Goal: Information Seeking & Learning: Compare options

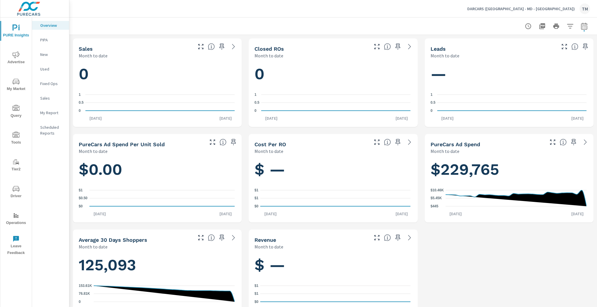
scroll to position [438, 0]
click at [17, 60] on span "Advertise" at bounding box center [16, 58] width 28 height 14
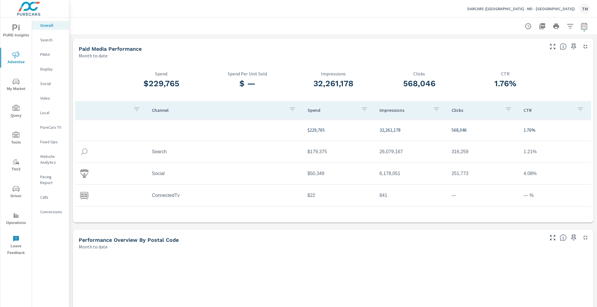
scroll to position [88, 0]
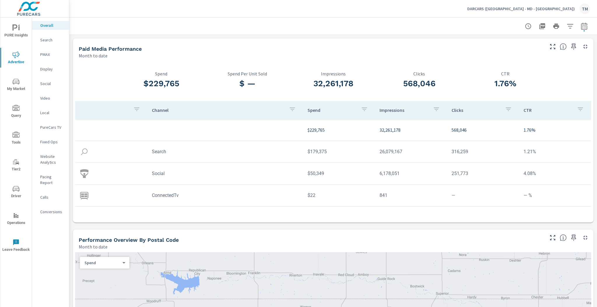
click at [582, 27] on icon "button" at bounding box center [584, 26] width 7 height 7
click at [553, 53] on select "Custom [DATE] Last week Last 7 days Last 14 days Last 30 days Last 45 days Last…" at bounding box center [534, 51] width 58 height 12
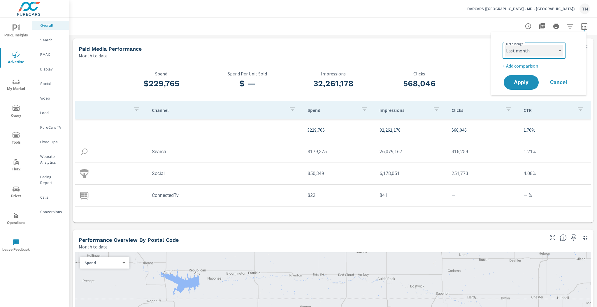
click at [505, 45] on select "Custom [DATE] Last week Last 7 days Last 14 days Last 30 days Last 45 days Last…" at bounding box center [534, 51] width 58 height 12
select select "Last month"
click at [524, 82] on span "Apply" at bounding box center [522, 83] width 24 height 6
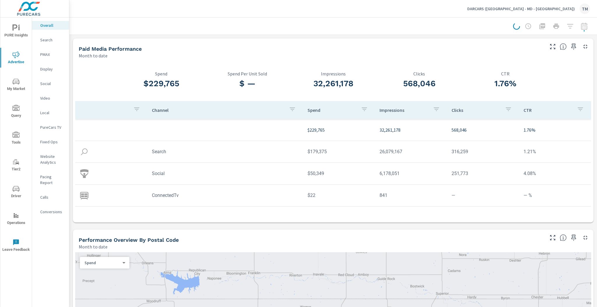
click at [581, 27] on div at bounding box center [551, 26] width 77 height 12
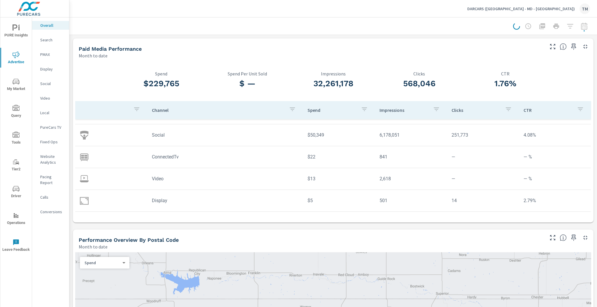
scroll to position [4, 0]
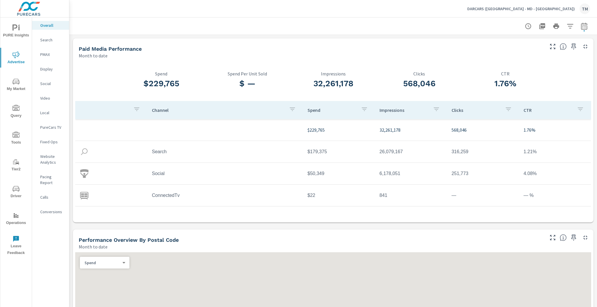
scroll to position [88, 0]
click at [583, 29] on icon "button" at bounding box center [584, 25] width 6 height 7
select select "Month to date"
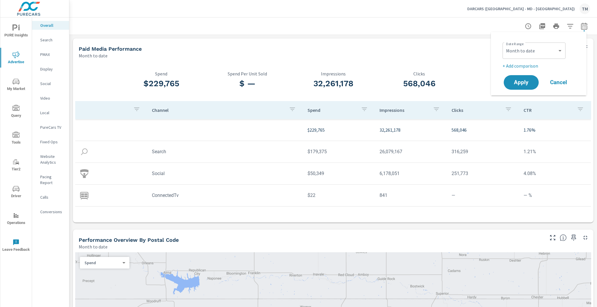
click at [567, 27] on icon "button" at bounding box center [570, 26] width 7 height 7
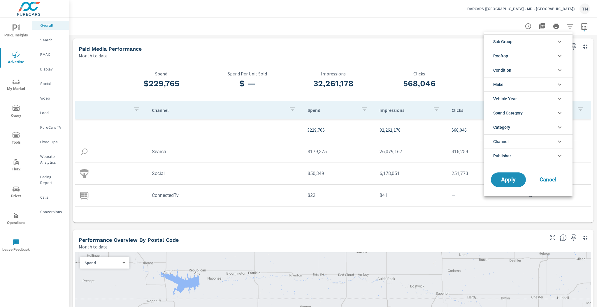
click at [531, 54] on li "Rooftop" at bounding box center [528, 56] width 89 height 14
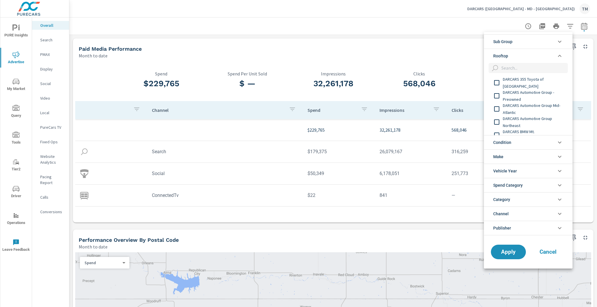
click at [534, 43] on li "Sub Group" at bounding box center [528, 41] width 89 height 14
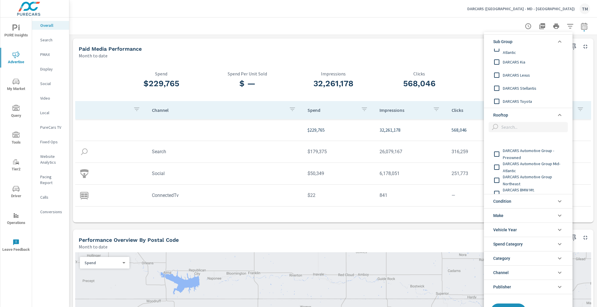
scroll to position [0, 0]
click at [522, 143] on span "DARCARS 355 Toyota of Rockville" at bounding box center [535, 142] width 64 height 14
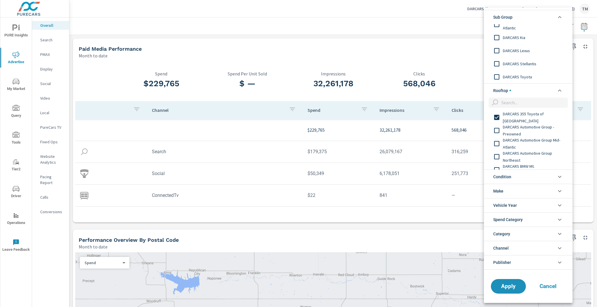
click at [524, 152] on span "DARCARS Automotive Group Northeast" at bounding box center [535, 157] width 64 height 14
click at [525, 132] on span "DARCARS Automotive Group - Preowned" at bounding box center [535, 130] width 64 height 14
click at [526, 139] on span "DARCARS Automotive Group Mid-Atlantic" at bounding box center [535, 144] width 64 height 14
click at [531, 146] on span "DARCARS BMW Mt. [GEOGRAPHIC_DATA]" at bounding box center [535, 146] width 64 height 14
click at [531, 153] on span "DARCARS Chrysler Jeep Dodge Ram of Marlow Heights" at bounding box center [535, 159] width 64 height 21
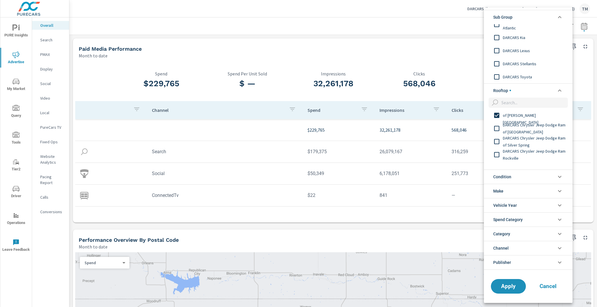
scroll to position [70, 0]
click at [534, 134] on span "DARCARS Chrysler Jeep Dodge Ram of Silver Spring" at bounding box center [535, 139] width 64 height 14
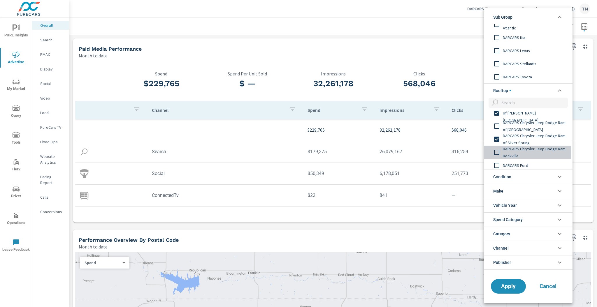
click at [532, 148] on span "DARCARS Chrysler Jeep Dodge Ram Rockville" at bounding box center [535, 152] width 64 height 14
click at [530, 124] on span "DARCARS Chrysler Jeep Dodge Ram of New Carrollton" at bounding box center [535, 126] width 64 height 14
click at [530, 156] on span "DARCARS Chrysler Jeep Dodge Ram Rockville" at bounding box center [535, 152] width 64 height 14
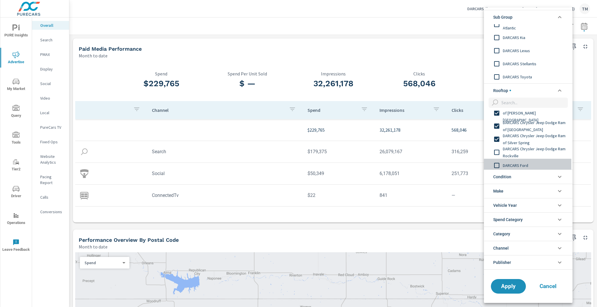
click at [530, 162] on span "DARCARS Ford" at bounding box center [535, 165] width 64 height 7
click at [528, 153] on span "DARCARS Chrysler Jeep Dodge Ram Rockville" at bounding box center [535, 152] width 64 height 14
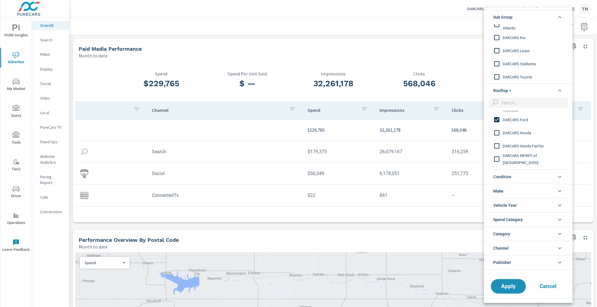
scroll to position [117, 0]
click at [510, 135] on span "DARCARS Honda" at bounding box center [535, 131] width 64 height 7
click at [517, 145] on span "DARCARS Honda Fairfax" at bounding box center [535, 144] width 64 height 7
click at [523, 158] on span "DARCARS INFINITI of Greenwich" at bounding box center [535, 158] width 64 height 14
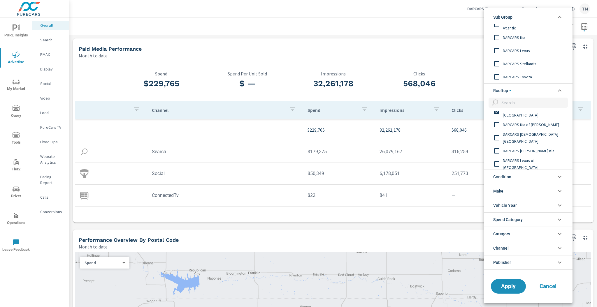
click at [537, 126] on span "DARCARS Kia of Frederick" at bounding box center [535, 124] width 64 height 7
drag, startPoint x: 537, startPoint y: 126, endPoint x: 541, endPoint y: 138, distance: 12.9
click at [541, 138] on span "DARCARS Kia Temple Hills" at bounding box center [535, 138] width 64 height 14
drag, startPoint x: 541, startPoint y: 157, endPoint x: 542, endPoint y: 161, distance: 4.5
click at [541, 157] on div "DARCARS Honda DARCARS Honda Fairfax DARCARS INFINITI of Greenwich DARCARS Kia o…" at bounding box center [528, 176] width 88 height 459
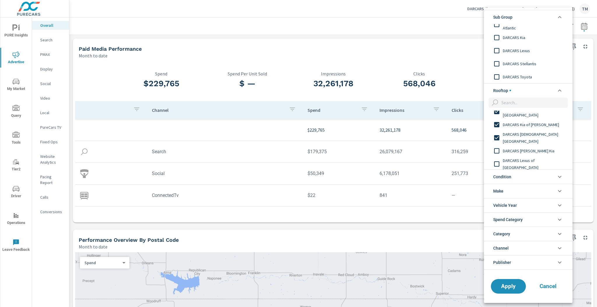
click at [542, 166] on span "DARCARS Lexus of Englewood" at bounding box center [535, 164] width 64 height 14
click at [534, 151] on span "DARCARS Lanham Kia" at bounding box center [535, 150] width 64 height 7
click at [537, 135] on div "DARCARS Lexus of Greenwich" at bounding box center [528, 130] width 88 height 13
click at [538, 145] on span "DARCARS Lexus of Mt. Kisco" at bounding box center [535, 144] width 64 height 14
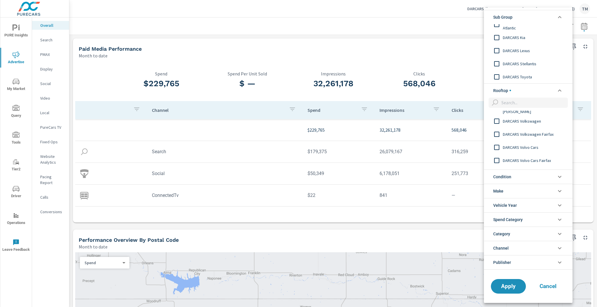
click at [543, 159] on span "DARCARS Volvo Cars Fairfax" at bounding box center [535, 160] width 64 height 7
click at [538, 152] on div "DARCARS Volvo Cars" at bounding box center [528, 147] width 88 height 13
click at [537, 136] on span "DARCARS Volkswagen Fairfax" at bounding box center [535, 134] width 64 height 7
click at [539, 134] on span "DARCARS Used Car & Service Center Frederick" at bounding box center [535, 131] width 64 height 14
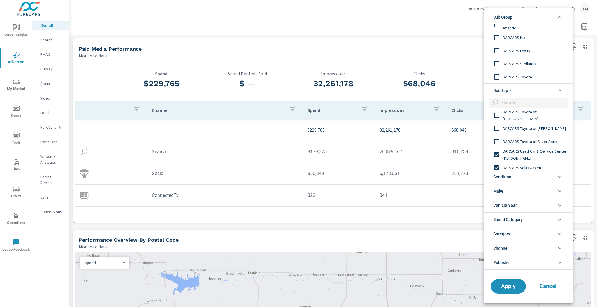
click at [537, 143] on span "DARCARS Toyota of Silver Spring" at bounding box center [535, 141] width 64 height 7
click at [540, 131] on span "DARCARS Toyota of Frederick" at bounding box center [535, 128] width 64 height 7
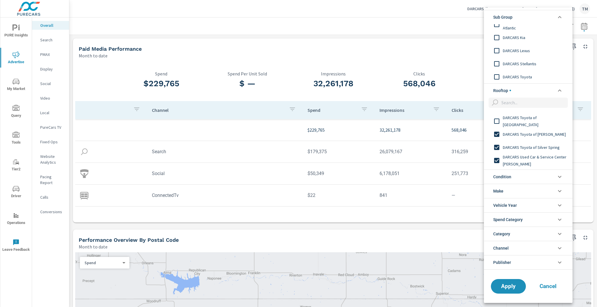
scroll to position [307, 0]
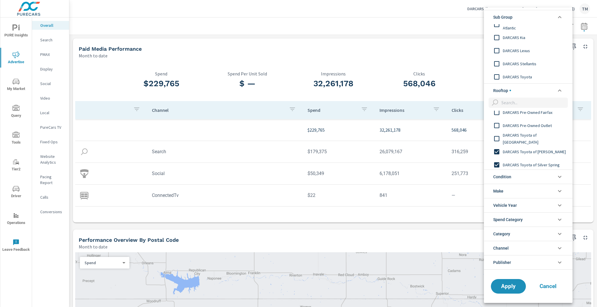
click at [541, 142] on div "DARCARS Toyota of Baltimore" at bounding box center [528, 138] width 88 height 13
click at [539, 128] on span "DARCARS Pre-Owned Outlet" at bounding box center [535, 125] width 64 height 7
click at [543, 137] on span "DARCARS Pre-Owned Fairfax" at bounding box center [535, 135] width 64 height 7
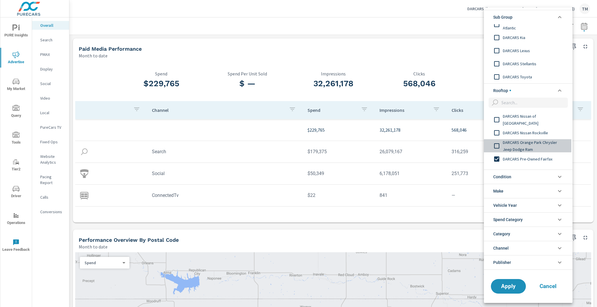
click at [537, 142] on span "DARCARS Orange Park Chrysler Jeep Dodge Ram" at bounding box center [535, 146] width 64 height 14
click at [546, 135] on span "DARCARS Nissan Rockville" at bounding box center [535, 132] width 64 height 7
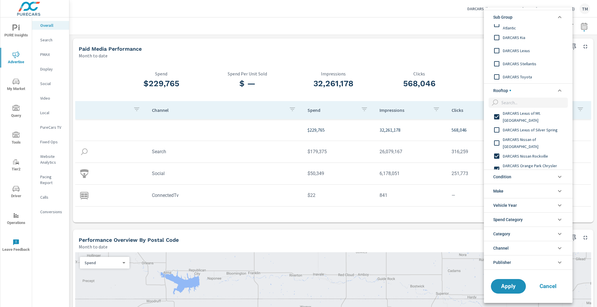
click at [546, 143] on span "DARCARS Nissan of College Park" at bounding box center [535, 143] width 64 height 14
click at [546, 132] on span "DARCARS Lexus of Silver Spring" at bounding box center [535, 129] width 64 height 7
click at [547, 157] on span "DARCARS Automotive Group Northeast" at bounding box center [535, 157] width 64 height 14
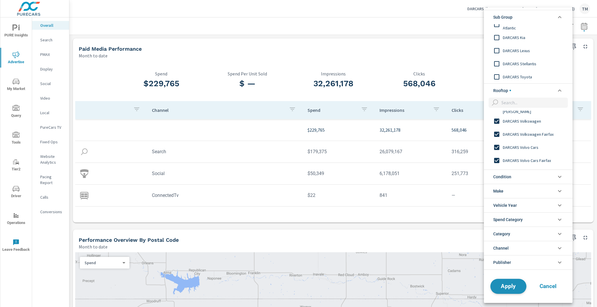
click at [508, 286] on span "Apply" at bounding box center [509, 287] width 24 height 6
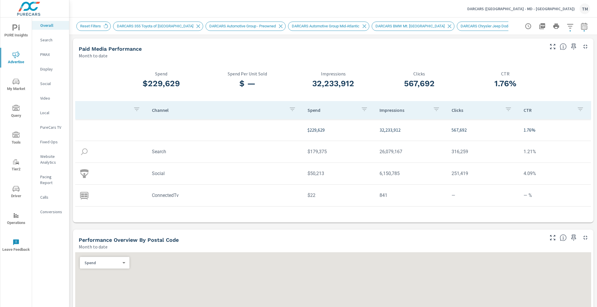
scroll to position [88, 0]
click at [581, 23] on icon "button" at bounding box center [584, 26] width 7 height 7
select select "Month to date"
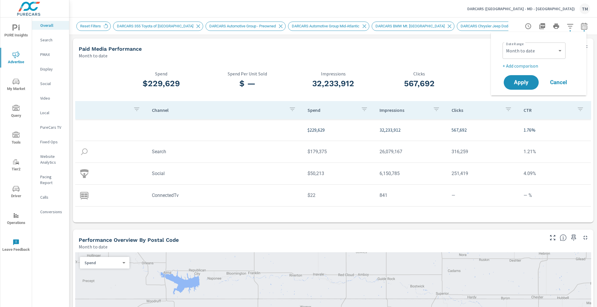
drag, startPoint x: 543, startPoint y: 68, endPoint x: 536, endPoint y: 65, distance: 7.7
click at [543, 68] on p "+ Add comparison" at bounding box center [540, 65] width 75 height 7
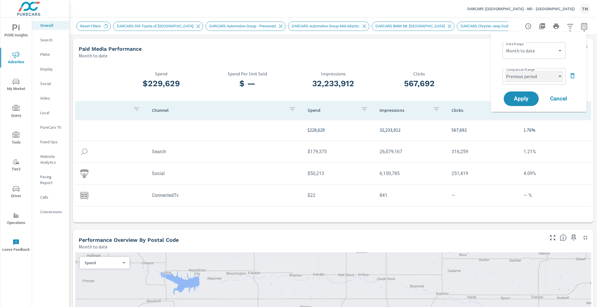
click at [534, 71] on select "Custom Previous period Previous month Previous year" at bounding box center [534, 77] width 58 height 12
click at [505, 71] on select "Custom Previous period Previous month Previous year" at bounding box center [534, 77] width 58 height 12
select select "Previous month"
click at [524, 101] on span "Apply" at bounding box center [522, 99] width 24 height 6
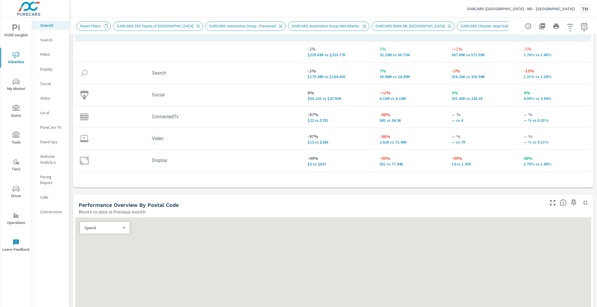
scroll to position [187, 0]
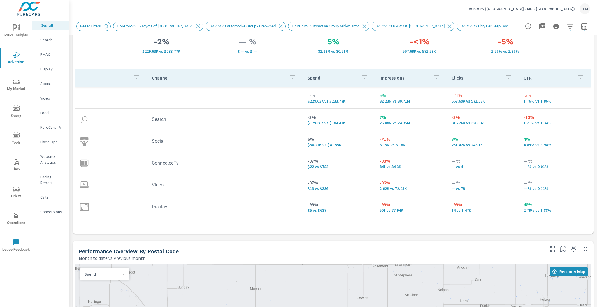
scroll to position [23, 0]
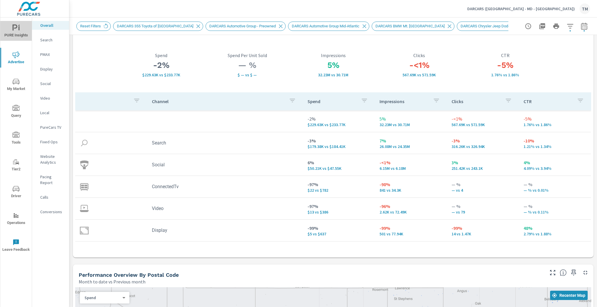
click at [15, 29] on icon "nav menu" at bounding box center [16, 28] width 7 height 7
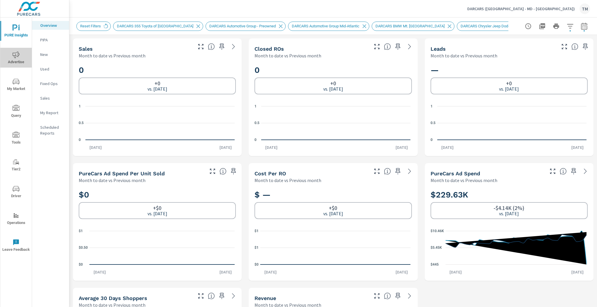
click at [22, 57] on span "Advertise" at bounding box center [16, 58] width 28 height 14
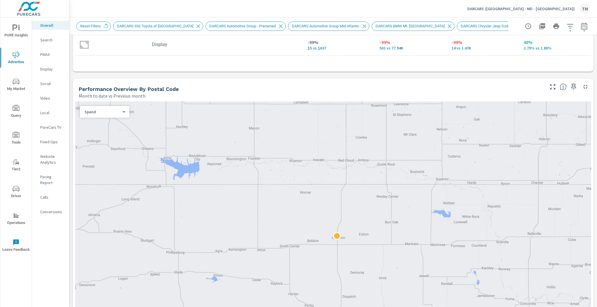
scroll to position [233, 0]
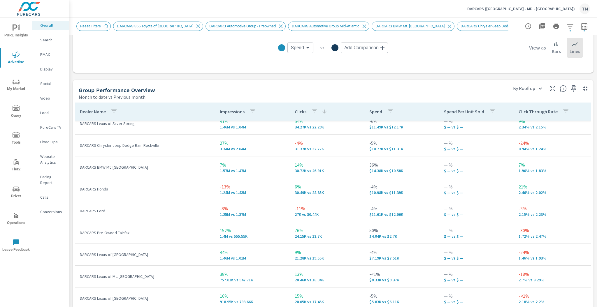
scroll to position [111, 0]
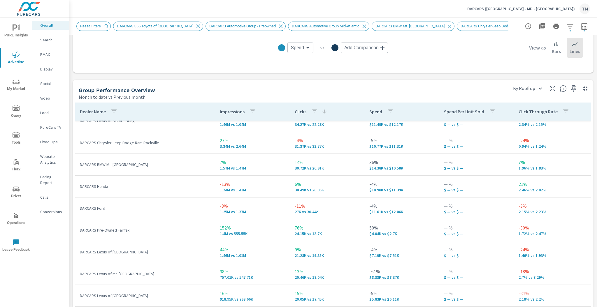
scroll to position [64, 0]
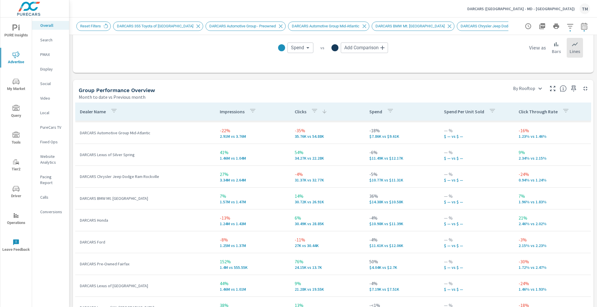
drag, startPoint x: 153, startPoint y: 193, endPoint x: 230, endPoint y: 195, distance: 76.5
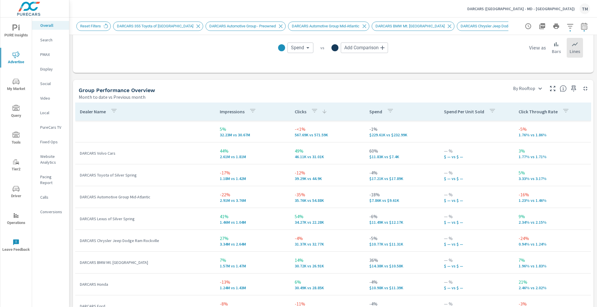
drag, startPoint x: 226, startPoint y: 196, endPoint x: 229, endPoint y: 178, distance: 18.2
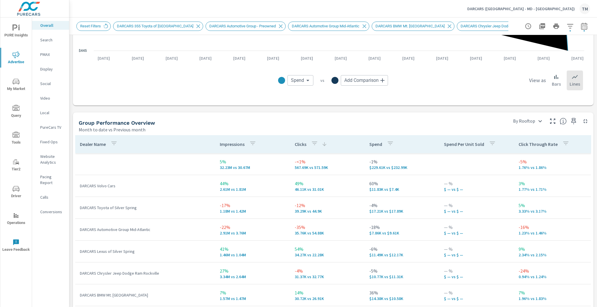
scroll to position [700, 0]
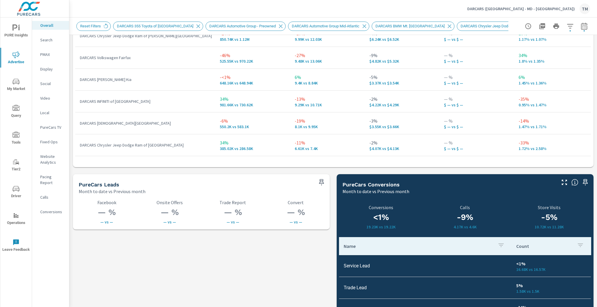
scroll to position [273, 0]
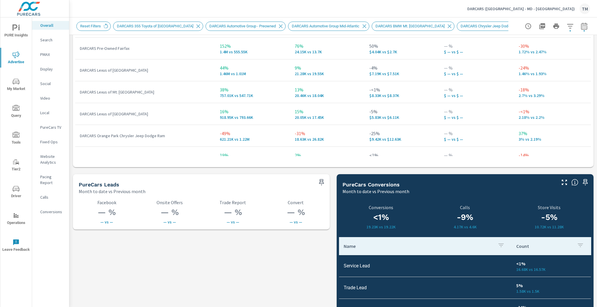
drag, startPoint x: 180, startPoint y: 195, endPoint x: 193, endPoint y: 74, distance: 122.0
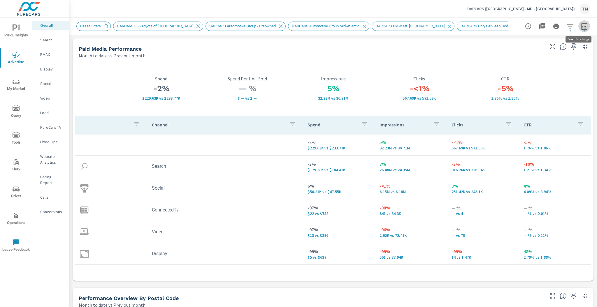
click at [583, 27] on icon "button" at bounding box center [584, 25] width 6 height 7
select select "Month to date"
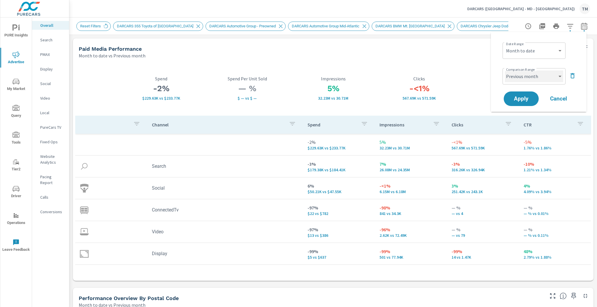
click at [541, 73] on select "Custom Previous period Previous month Previous year" at bounding box center [534, 77] width 58 height 12
click at [505, 71] on select "Custom Previous period Previous month Previous year" at bounding box center [534, 77] width 58 height 12
select select "Previous year"
click at [523, 99] on span "Apply" at bounding box center [522, 99] width 24 height 6
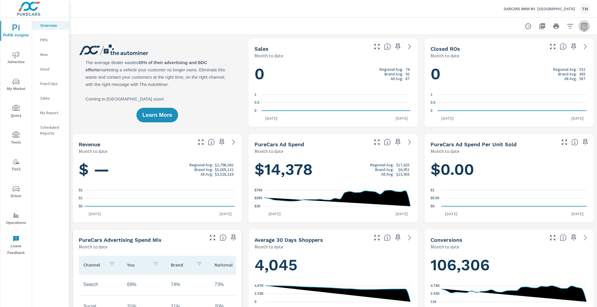
click at [583, 25] on icon "button" at bounding box center [584, 26] width 7 height 7
select select "Month to date"
click at [526, 68] on p "+ Add comparison" at bounding box center [540, 65] width 75 height 7
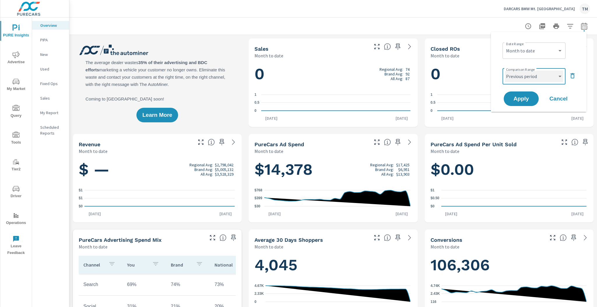
click at [534, 77] on select "Custom Previous period Previous month Previous year" at bounding box center [534, 77] width 58 height 12
click at [505, 71] on select "Custom Previous period Previous month Previous year" at bounding box center [534, 77] width 58 height 12
select select "Previous month"
click at [521, 103] on button "Apply" at bounding box center [521, 98] width 36 height 15
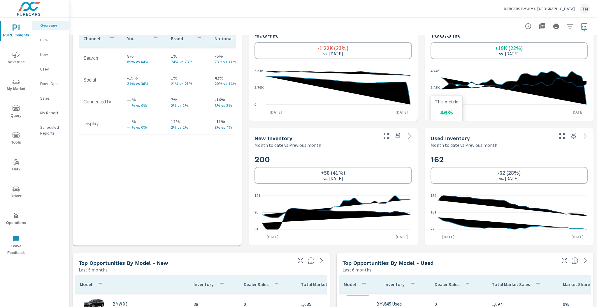
scroll to position [303, 0]
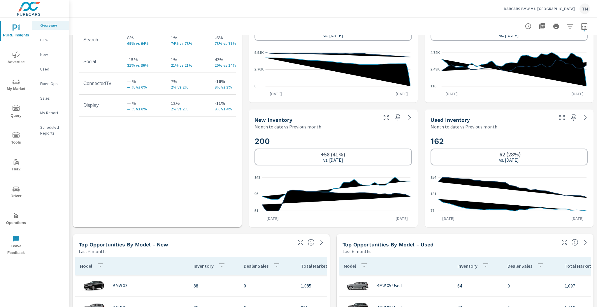
click at [559, 10] on p "DARCARS BMW Mt. [GEOGRAPHIC_DATA]" at bounding box center [539, 8] width 71 height 5
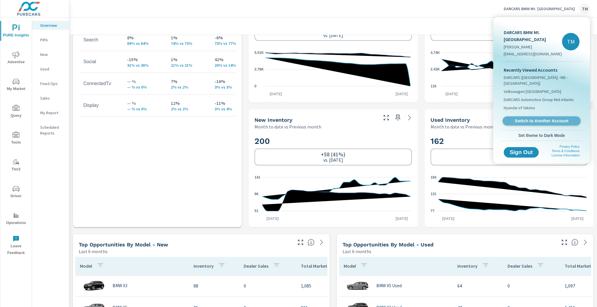
click at [533, 118] on span "Switch to Another Account" at bounding box center [541, 121] width 71 height 6
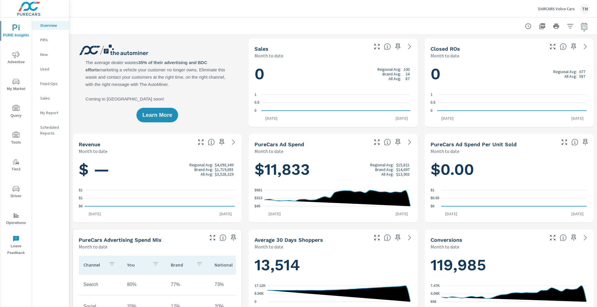
click at [552, 10] on p "DARCARS Volvo Cars" at bounding box center [556, 8] width 37 height 5
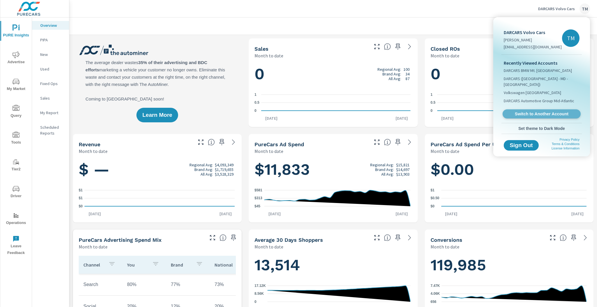
click at [532, 111] on span "Switch to Another Account" at bounding box center [541, 114] width 71 height 6
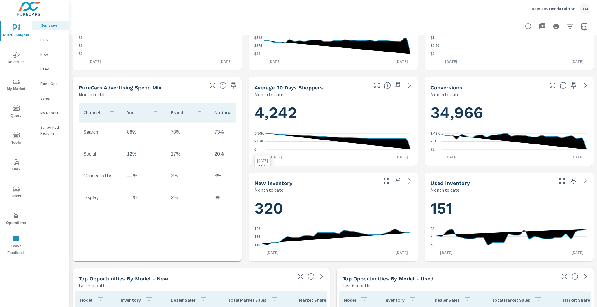
scroll to position [117, 0]
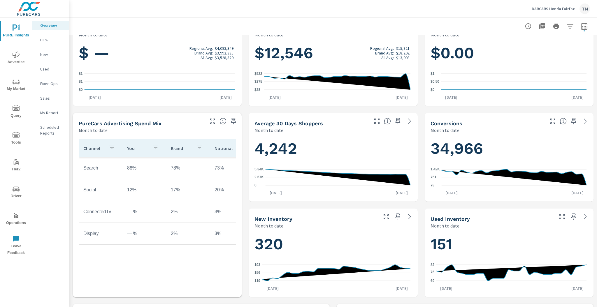
click at [584, 27] on icon "button" at bounding box center [584, 26] width 7 height 7
click at [544, 54] on select "Custom [DATE] Last week Last 7 days Last 14 days Last 30 days Last 45 days Last…" at bounding box center [534, 51] width 58 height 12
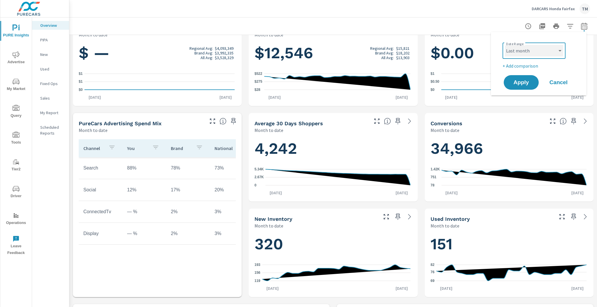
click at [505, 45] on select "Custom [DATE] Last week Last 7 days Last 14 days Last 30 days Last 45 days Last…" at bounding box center [534, 51] width 58 height 12
select select "Last month"
click at [525, 66] on p "+ Add comparison" at bounding box center [540, 65] width 75 height 7
select select "Previous period"
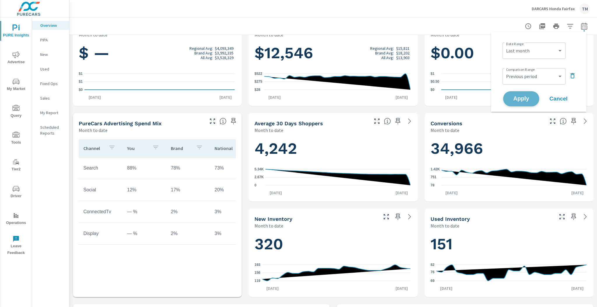
click at [524, 99] on span "Apply" at bounding box center [522, 99] width 24 height 6
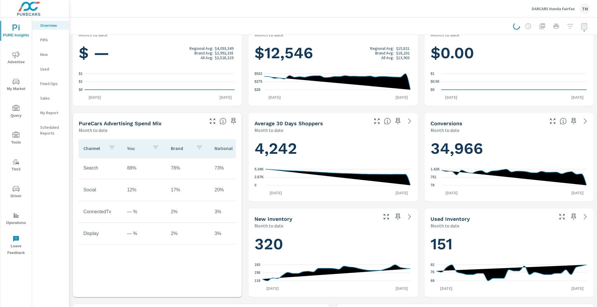
click at [567, 10] on p "DARCARS Honda Fairfax" at bounding box center [553, 8] width 43 height 5
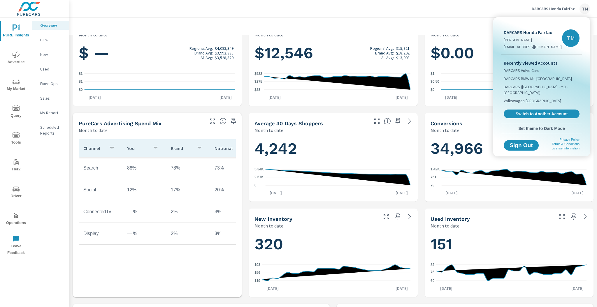
click at [399, 5] on div at bounding box center [298, 153] width 597 height 307
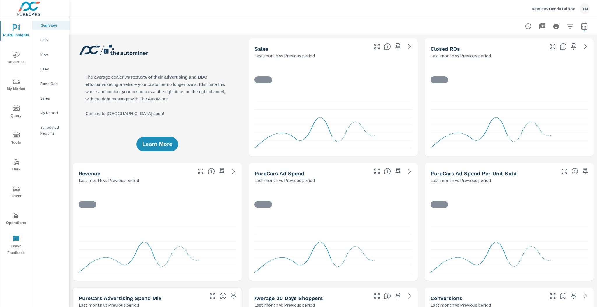
click at [587, 28] on div at bounding box center [333, 26] width 528 height 17
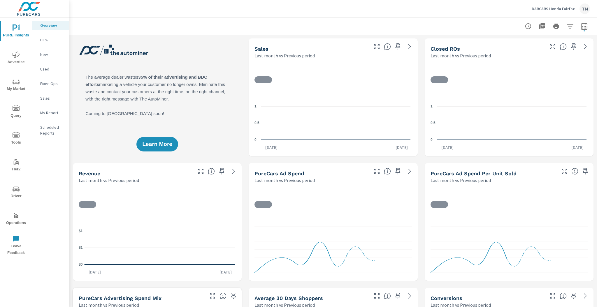
click at [582, 27] on icon "button" at bounding box center [584, 26] width 7 height 7
select select "Last month"
select select "Previous period"
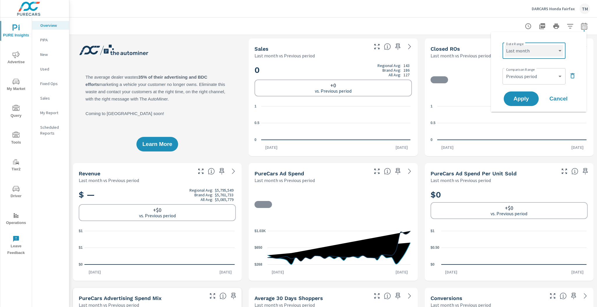
click at [550, 48] on select "Custom Yesterday Last week Last 7 days Last 14 days Last 30 days Last 45 days L…" at bounding box center [534, 51] width 58 height 12
click at [505, 45] on select "Custom Yesterday Last week Last 7 days Last 14 days Last 30 days Last 45 days L…" at bounding box center [534, 51] width 58 height 12
select select "Month to date"
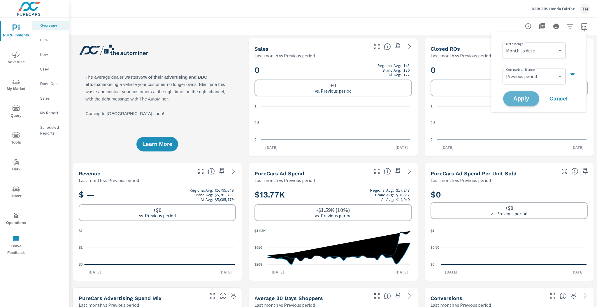
click at [526, 100] on span "Apply" at bounding box center [522, 99] width 24 height 6
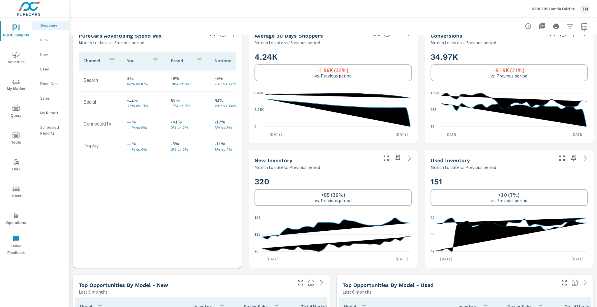
scroll to position [303, 0]
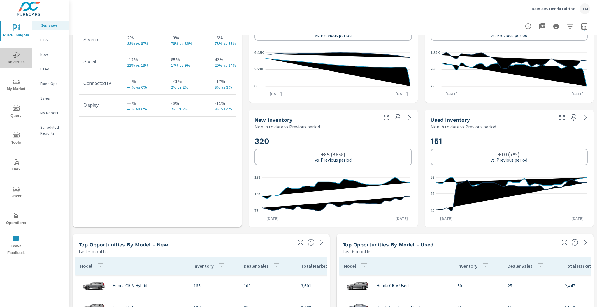
drag, startPoint x: 14, startPoint y: 51, endPoint x: 18, endPoint y: 55, distance: 4.7
click at [15, 52] on icon "nav menu" at bounding box center [16, 54] width 7 height 7
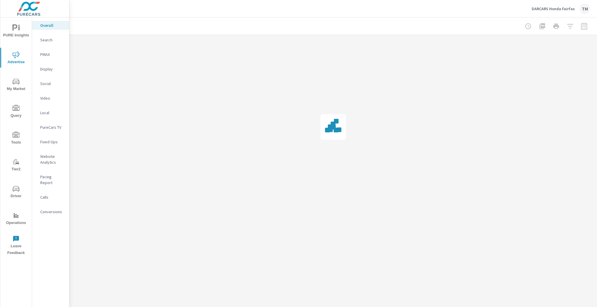
drag, startPoint x: 18, startPoint y: 55, endPoint x: 20, endPoint y: 83, distance: 28.4
click at [20, 83] on span "My Market" at bounding box center [16, 85] width 28 height 14
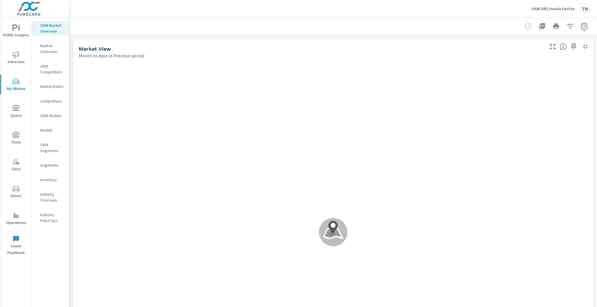
click at [55, 115] on p "OEM Models" at bounding box center [52, 116] width 24 height 6
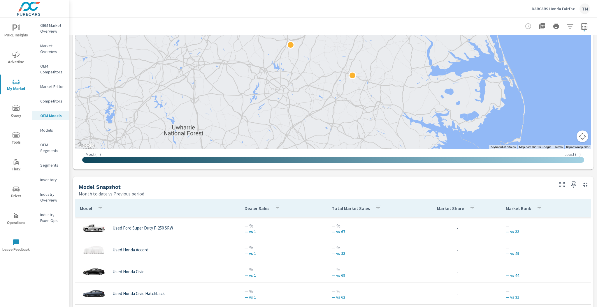
scroll to position [233, 0]
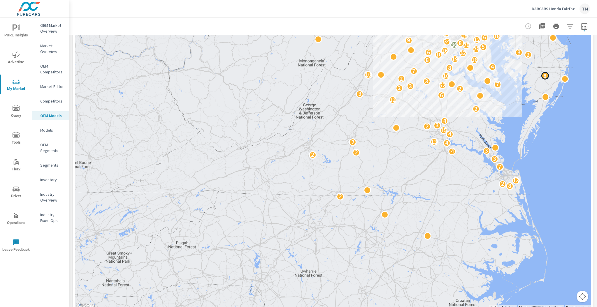
scroll to position [70, 0]
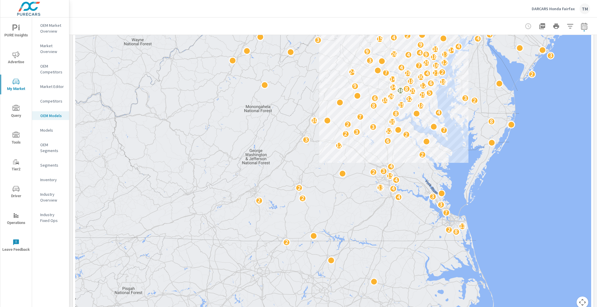
drag, startPoint x: 446, startPoint y: 97, endPoint x: 390, endPoint y: 162, distance: 86.2
click at [392, 161] on div "2 8 2 13 7 3 2 2 4 3 4 2 13 4 15 2 3 4 2 12 6 3 2 2 3 52 7 3 2 10 8 10 7 8 4 8 …" at bounding box center [333, 153] width 516 height 324
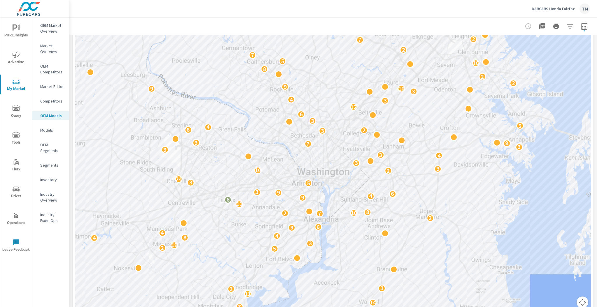
drag, startPoint x: 365, startPoint y: 142, endPoint x: 377, endPoint y: 139, distance: 12.7
click at [373, 140] on div "8 2 4 2 2 3 9 2 2 2 2 3 34 3 5 2 4 3 2 6 2 4 7 8 4 6 2 3 3 2 7 2 14 11 2 3 4 2 …" at bounding box center [333, 153] width 516 height 324
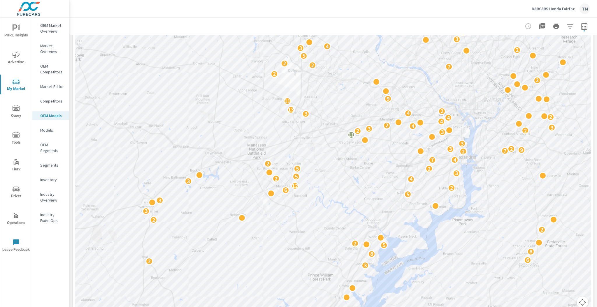
click at [567, 25] on icon "button" at bounding box center [570, 26] width 6 height 4
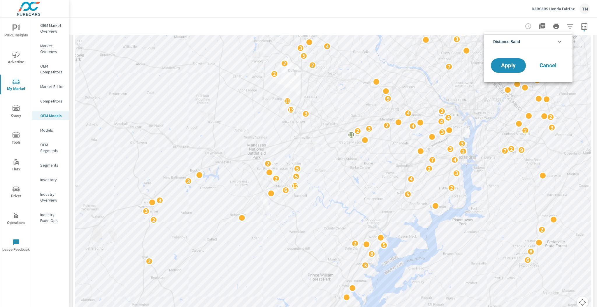
click at [538, 43] on li "Distance Band" at bounding box center [528, 41] width 89 height 15
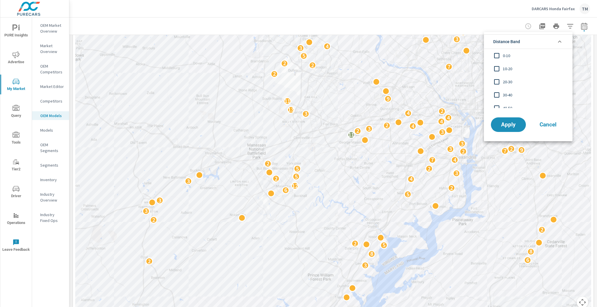
click at [46, 50] on div at bounding box center [298, 153] width 597 height 307
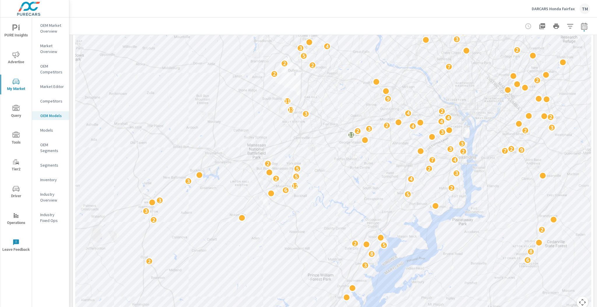
click at [46, 45] on p "Market Overview" at bounding box center [52, 49] width 24 height 12
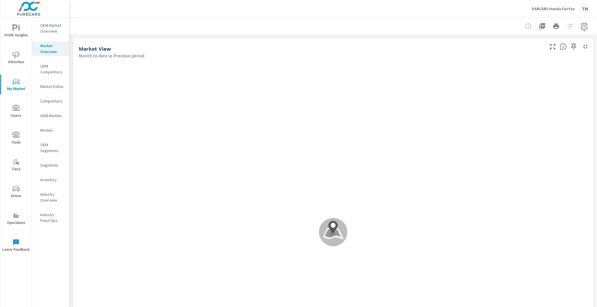
click at [49, 68] on p "OEM Competitors" at bounding box center [52, 69] width 24 height 12
click at [49, 87] on p "Market Editor" at bounding box center [52, 87] width 24 height 6
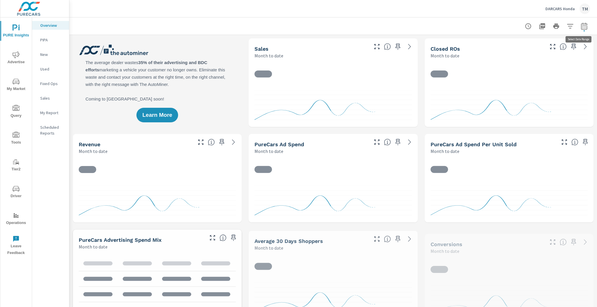
click at [579, 26] on button "button" at bounding box center [585, 26] width 12 height 12
select select "Month to date"
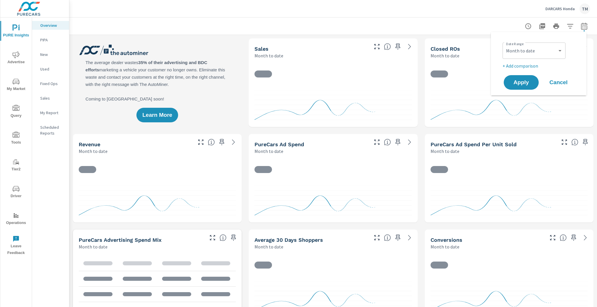
click at [538, 65] on p "+ Add comparison" at bounding box center [540, 65] width 75 height 7
click at [529, 78] on select "Custom Previous period Previous month Previous year" at bounding box center [534, 77] width 58 height 12
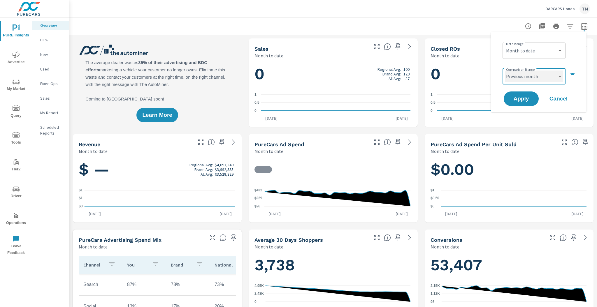
click at [505, 71] on select "Custom Previous period Previous month Previous year" at bounding box center [534, 77] width 58 height 12
select select "Previous month"
click at [521, 102] on span "Apply" at bounding box center [522, 99] width 24 height 6
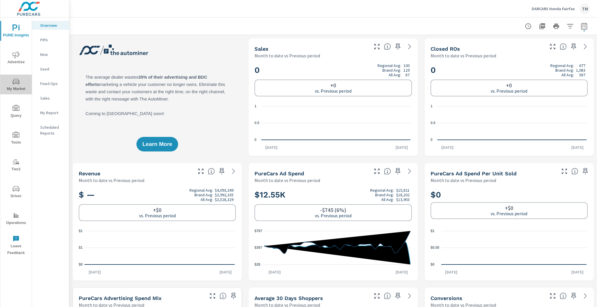
click at [16, 86] on span "My Market" at bounding box center [16, 85] width 28 height 14
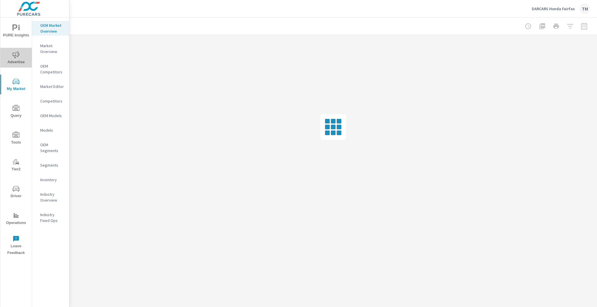
click at [13, 55] on icon "nav menu" at bounding box center [16, 54] width 7 height 7
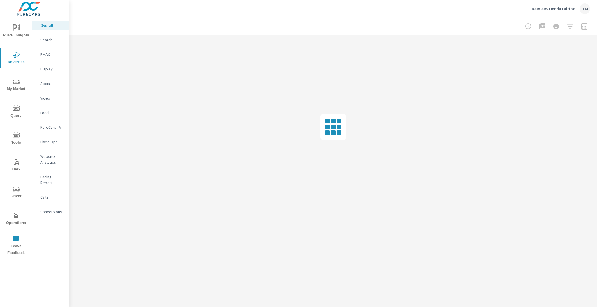
click at [19, 77] on button "My Market" at bounding box center [16, 85] width 32 height 20
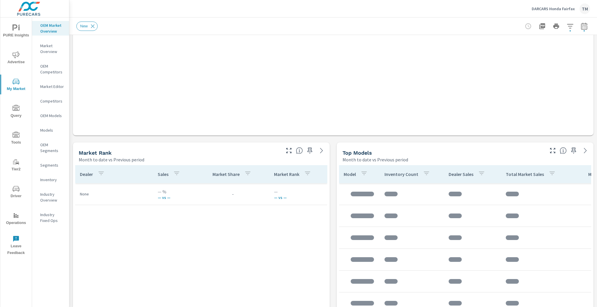
scroll to position [280, 0]
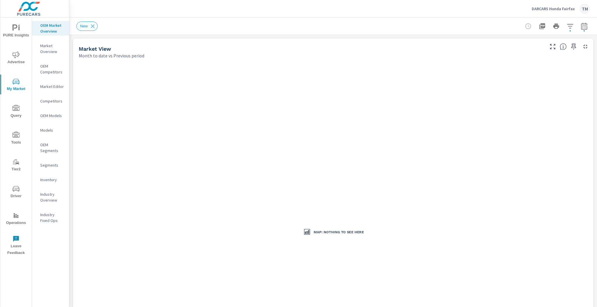
click at [92, 27] on icon at bounding box center [93, 26] width 6 height 6
click at [54, 43] on div "Market Overview" at bounding box center [50, 48] width 37 height 15
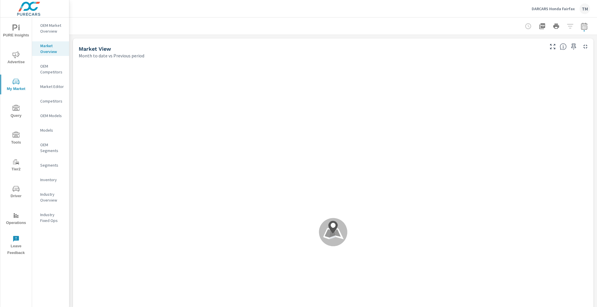
drag, startPoint x: 562, startPoint y: 25, endPoint x: 566, endPoint y: 26, distance: 3.5
click at [563, 25] on div at bounding box center [557, 26] width 68 height 12
click at [566, 26] on div at bounding box center [557, 26] width 68 height 12
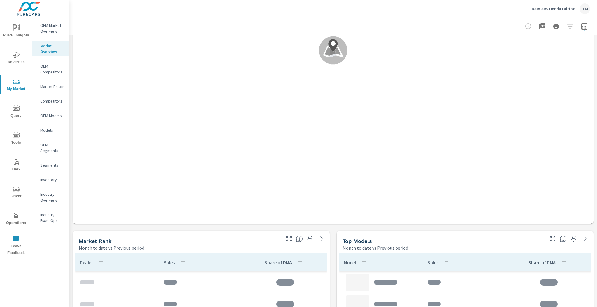
scroll to position [280, 0]
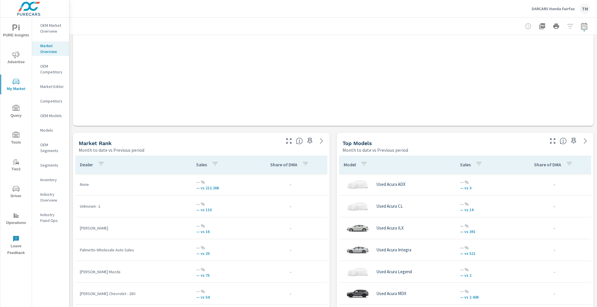
click at [563, 26] on div at bounding box center [557, 26] width 68 height 12
click at [566, 26] on div at bounding box center [557, 26] width 68 height 12
click at [58, 28] on p "OEM Market Overview" at bounding box center [52, 28] width 24 height 12
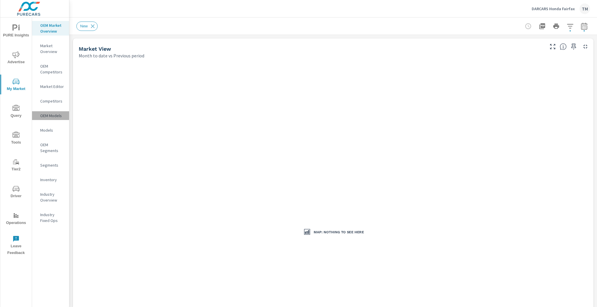
click at [40, 118] on p "OEM Models" at bounding box center [52, 116] width 24 height 6
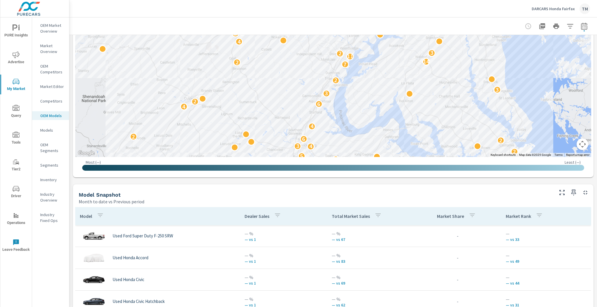
scroll to position [210, 0]
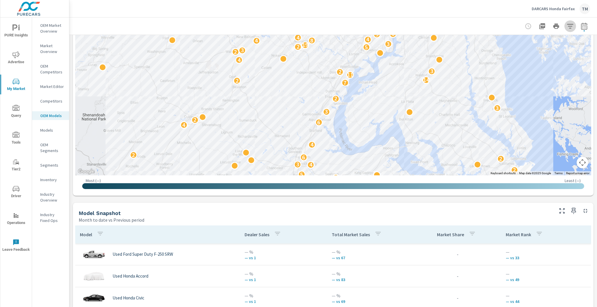
click at [567, 27] on icon "button" at bounding box center [570, 26] width 7 height 7
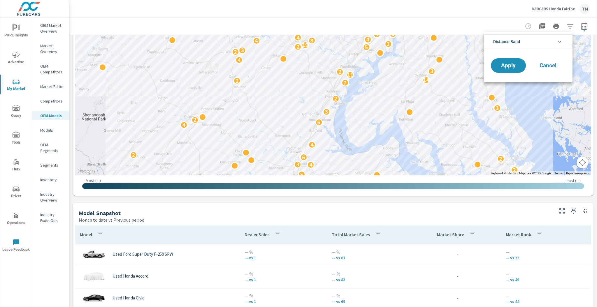
click at [524, 42] on li "Distance Band" at bounding box center [528, 41] width 89 height 15
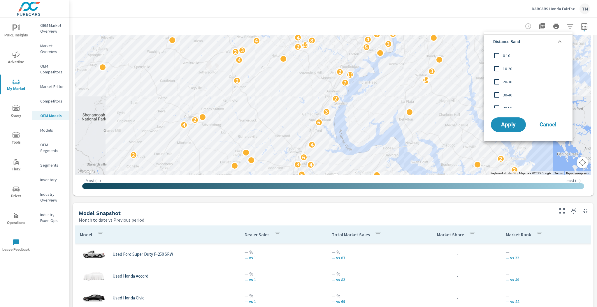
click at [524, 42] on li "Distance Band" at bounding box center [528, 41] width 89 height 15
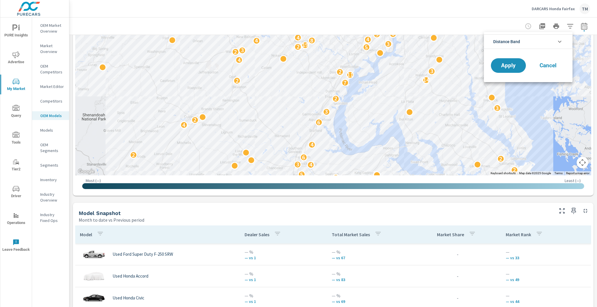
click at [46, 22] on div at bounding box center [298, 153] width 597 height 307
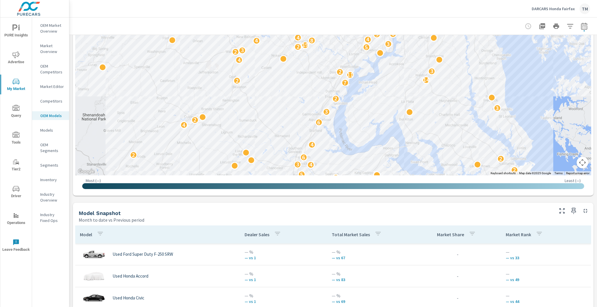
click at [53, 29] on p "OEM Market Overview" at bounding box center [52, 28] width 24 height 12
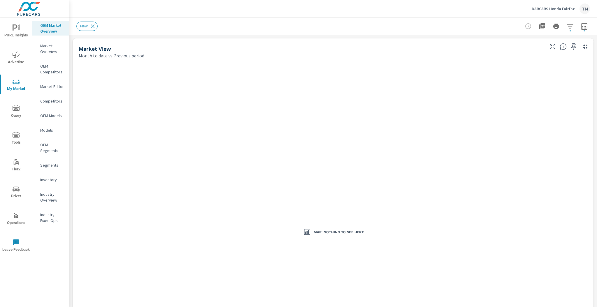
click at [51, 100] on p "Competitors" at bounding box center [52, 101] width 24 height 6
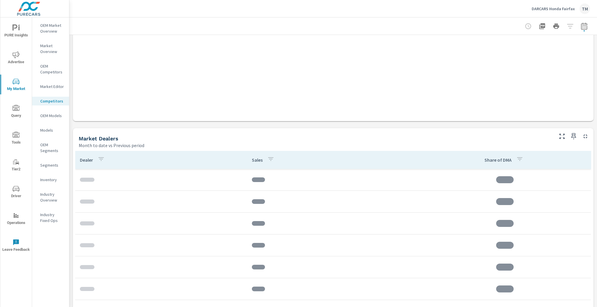
scroll to position [303, 0]
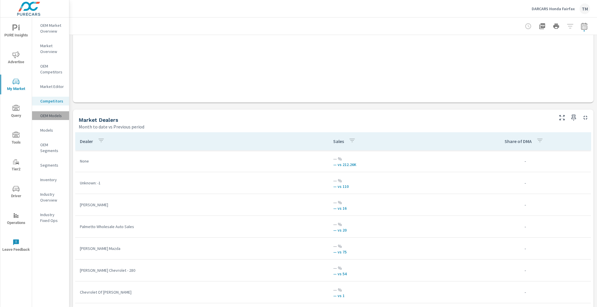
click at [49, 114] on p "OEM Models" at bounding box center [52, 116] width 24 height 6
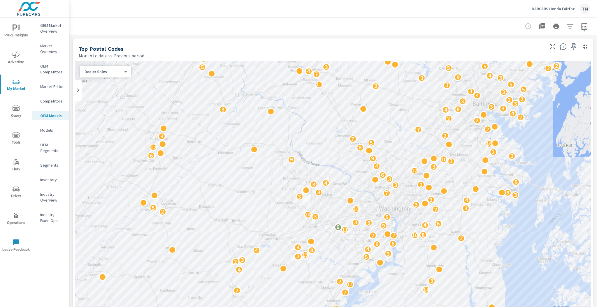
click at [51, 131] on p "Models" at bounding box center [52, 130] width 24 height 6
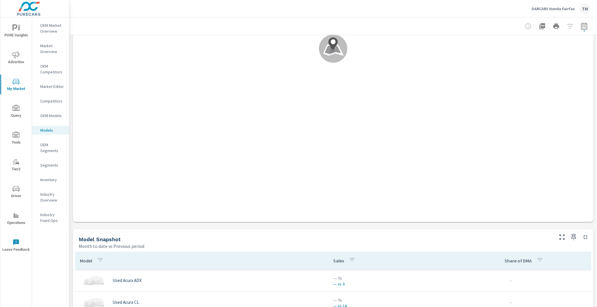
scroll to position [163, 0]
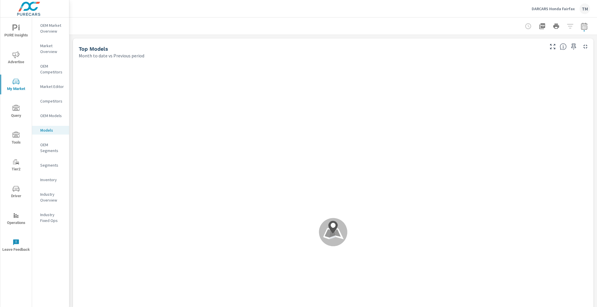
click at [55, 51] on p "Market Overview" at bounding box center [52, 49] width 24 height 12
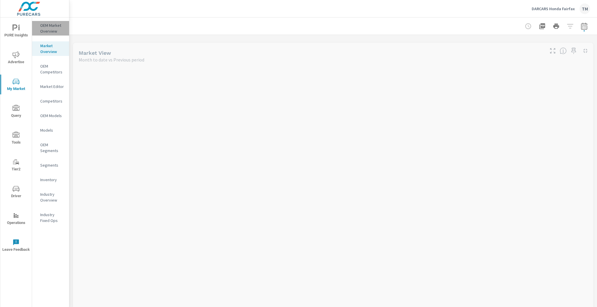
click at [56, 27] on p "OEM Market Overview" at bounding box center [52, 28] width 24 height 12
click at [52, 75] on div "OEM Competitors" at bounding box center [50, 69] width 37 height 15
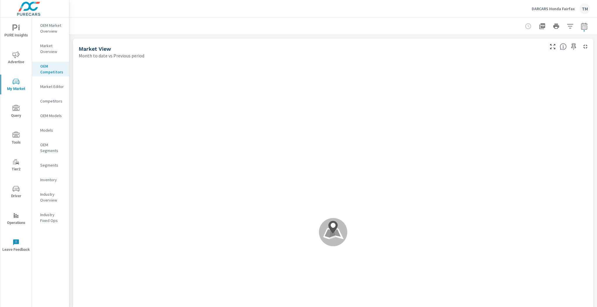
click at [58, 89] on p "Market Editor" at bounding box center [52, 87] width 24 height 6
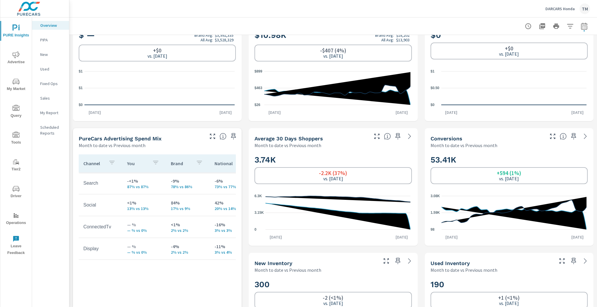
scroll to position [117, 0]
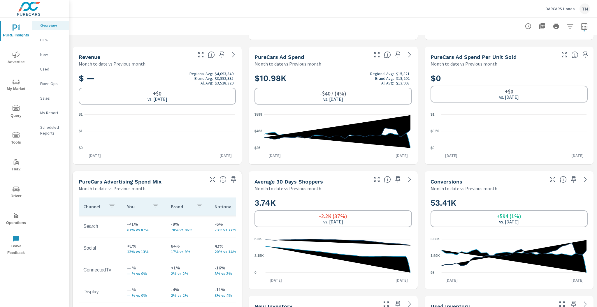
click at [15, 85] on icon "nav menu" at bounding box center [16, 81] width 7 height 7
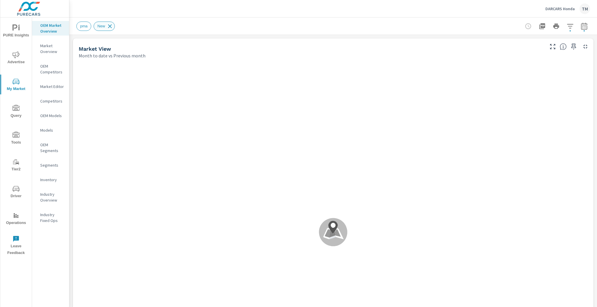
click at [111, 26] on icon at bounding box center [110, 26] width 6 height 6
click at [49, 46] on p "Market Overview" at bounding box center [52, 49] width 24 height 12
click at [52, 27] on p "OEM Market Overview" at bounding box center [52, 28] width 24 height 12
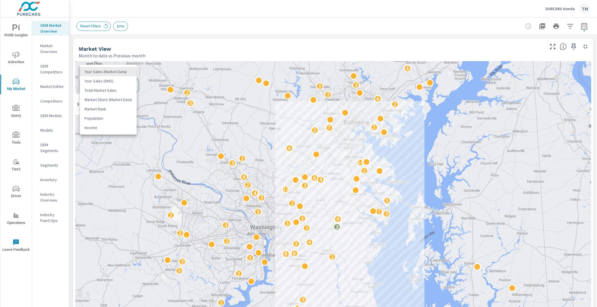
click at [120, 73] on body "PURE Insights Advertise My Market Query Tools Tier2 Driver Operations Leave Fee…" at bounding box center [298, 153] width 597 height 307
click at [235, 46] on div at bounding box center [298, 153] width 597 height 307
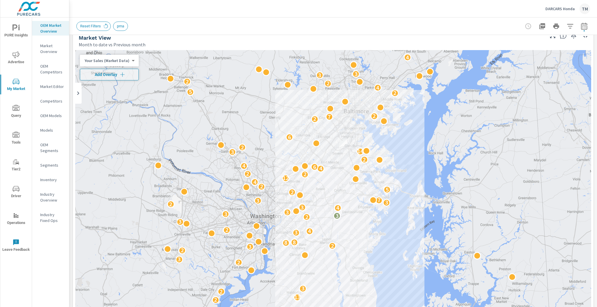
scroll to position [93, 0]
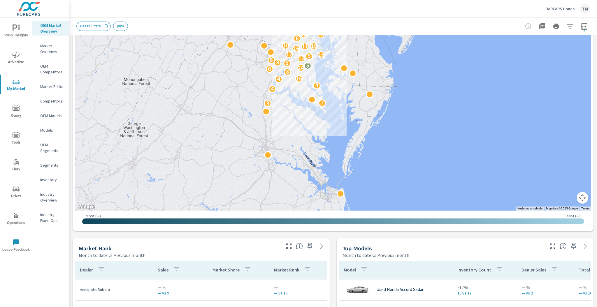
scroll to position [257, 0]
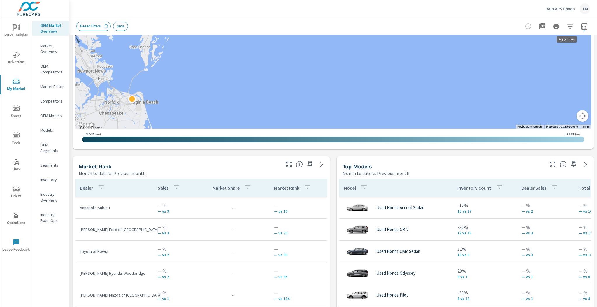
click at [567, 24] on icon "button" at bounding box center [570, 26] width 6 height 4
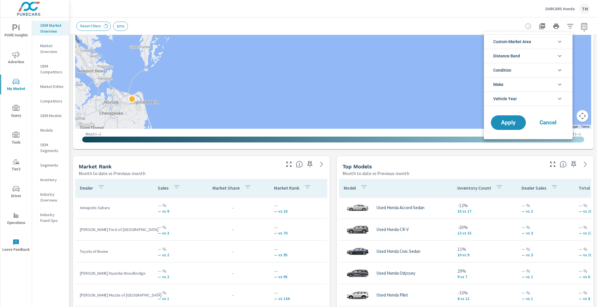
scroll to position [13, 0]
click at [526, 71] on li "Condition" at bounding box center [528, 70] width 89 height 14
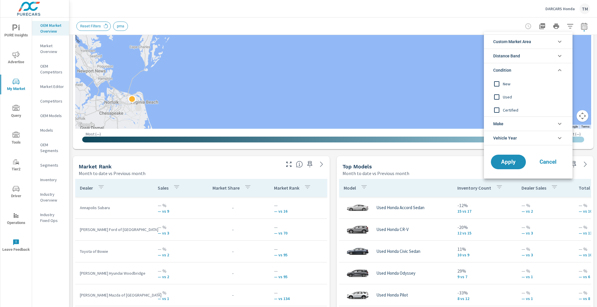
click at [521, 84] on span "New" at bounding box center [535, 84] width 64 height 7
click at [510, 167] on button "Apply" at bounding box center [509, 162] width 36 height 15
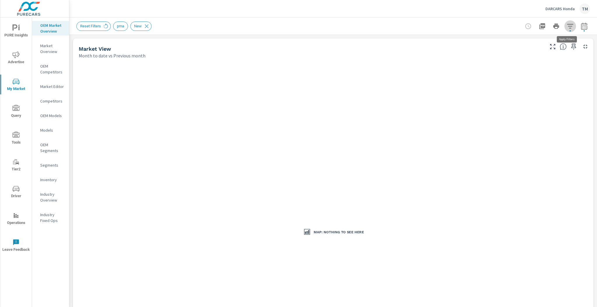
click at [568, 24] on icon "button" at bounding box center [570, 26] width 6 height 4
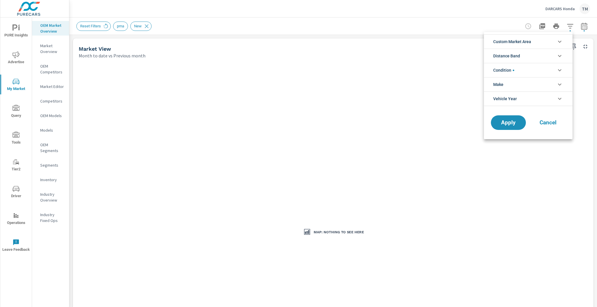
click at [536, 70] on li "Condition" at bounding box center [528, 70] width 89 height 14
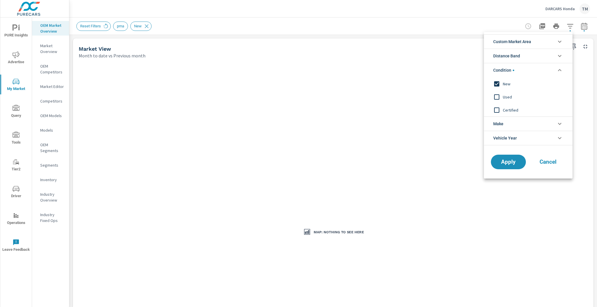
click at [536, 70] on li "Condition" at bounding box center [528, 70] width 89 height 14
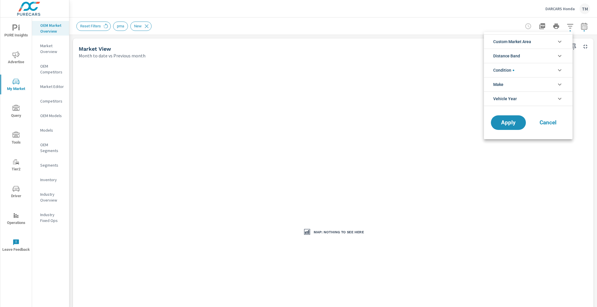
click at [536, 55] on li "Distance Band" at bounding box center [528, 56] width 89 height 14
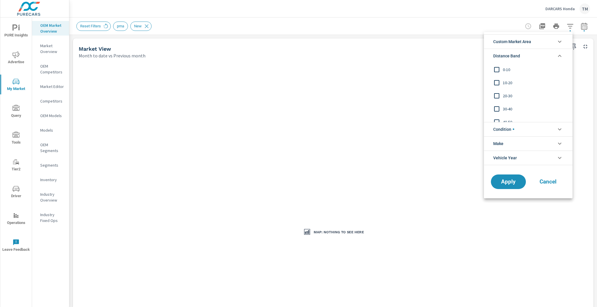
click at [536, 55] on li "Distance Band" at bounding box center [528, 56] width 89 height 14
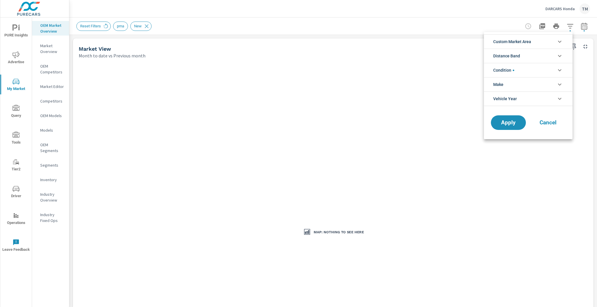
click at [536, 41] on li "Custom Market Area" at bounding box center [528, 41] width 89 height 14
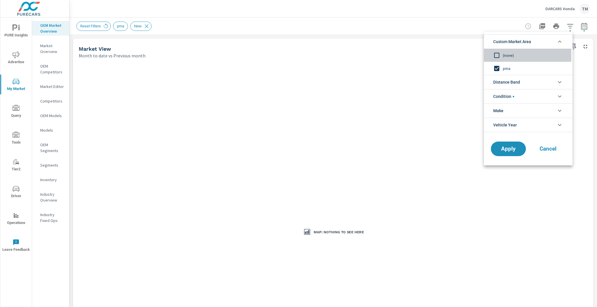
click at [501, 57] on input "filter options" at bounding box center [497, 55] width 12 height 12
click at [505, 150] on span "Apply" at bounding box center [509, 149] width 24 height 6
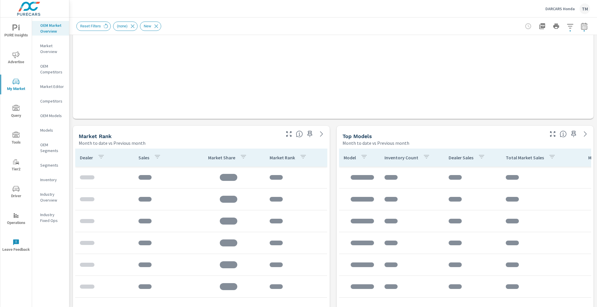
scroll to position [373, 0]
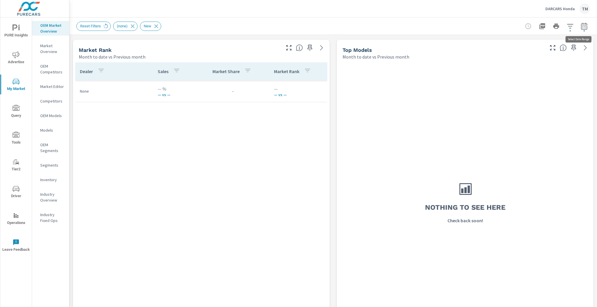
click at [581, 25] on icon "button" at bounding box center [584, 25] width 6 height 7
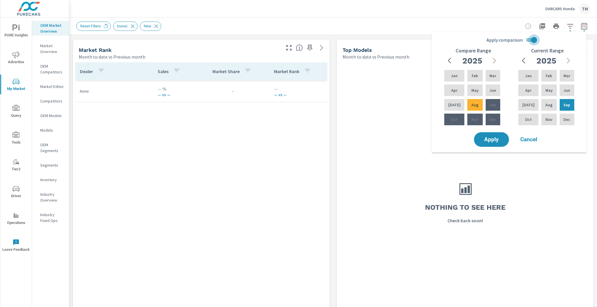
click at [534, 38] on input "Apply comparison" at bounding box center [534, 39] width 33 height 11
checkbox input "false"
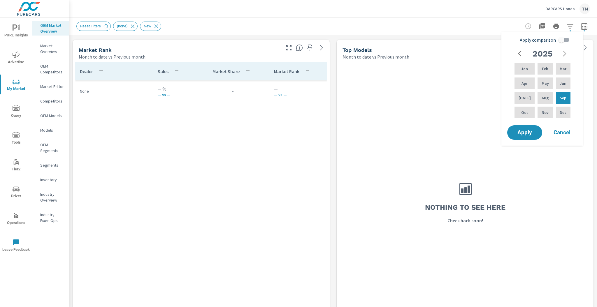
click at [566, 134] on span "Cancel" at bounding box center [562, 132] width 23 height 5
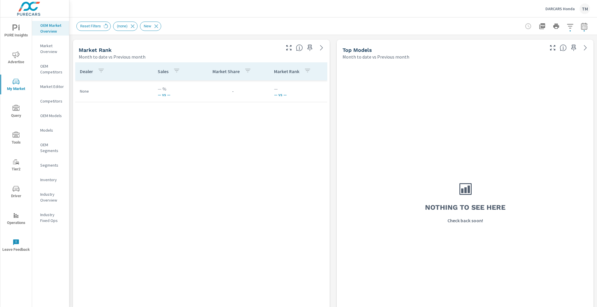
click at [581, 25] on icon "button" at bounding box center [584, 25] width 6 height 7
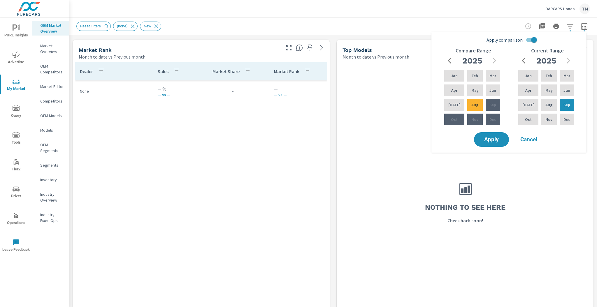
click at [360, 123] on div "Nothing to see here Check back soon!" at bounding box center [465, 202] width 252 height 280
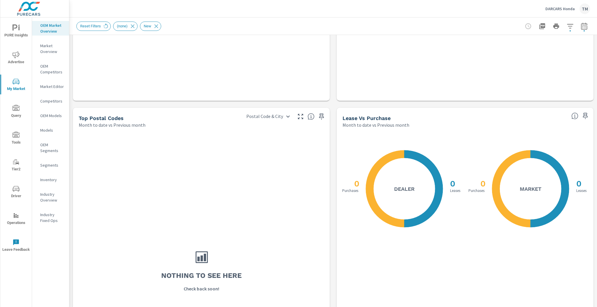
scroll to position [560, 0]
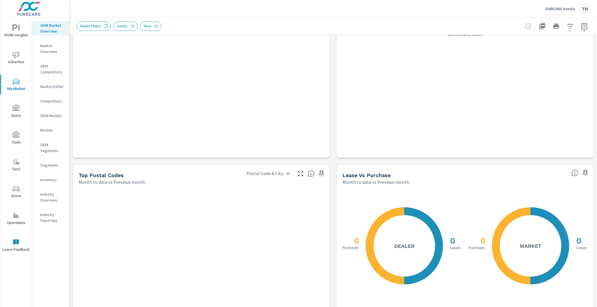
click at [39, 52] on div "Market Overview" at bounding box center [50, 48] width 37 height 15
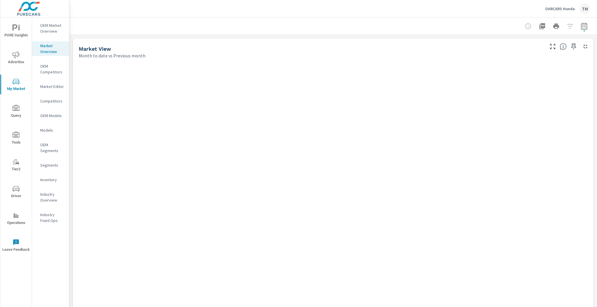
click at [46, 71] on p "OEM Competitors" at bounding box center [52, 69] width 24 height 12
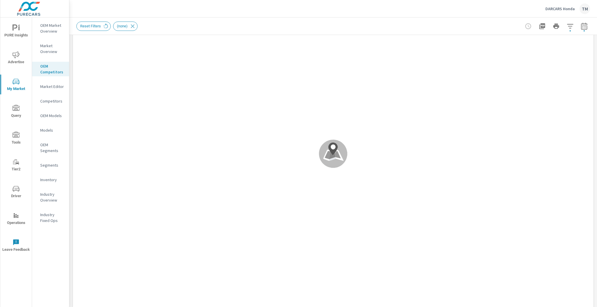
scroll to position [117, 0]
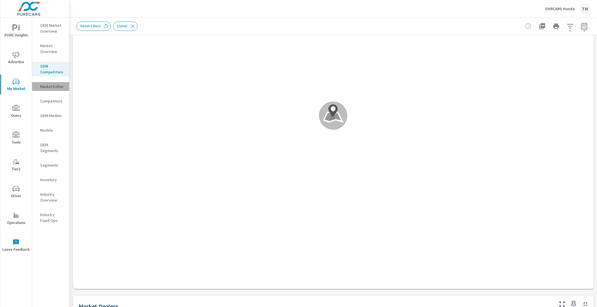
click at [48, 85] on p "Market Editor" at bounding box center [52, 87] width 24 height 6
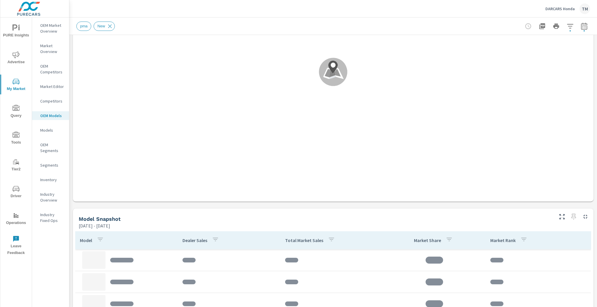
scroll to position [233, 0]
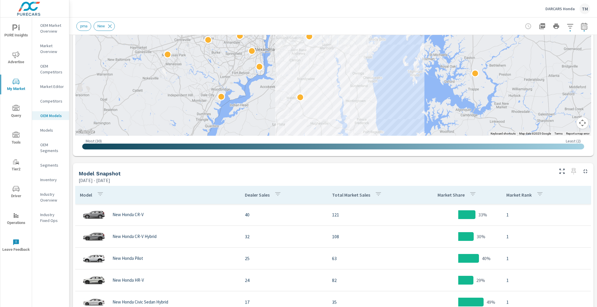
scroll to position [140, 0]
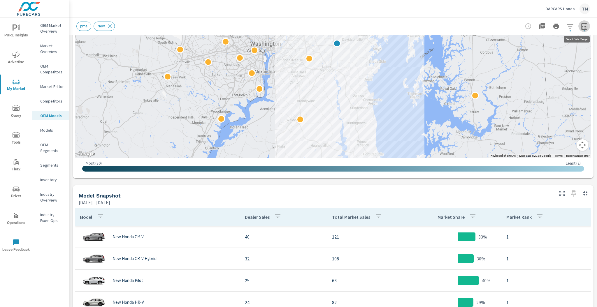
click at [581, 26] on icon "button" at bounding box center [584, 26] width 7 height 7
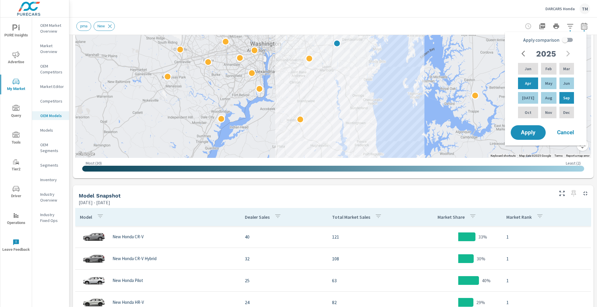
click at [569, 55] on div "2025" at bounding box center [546, 54] width 56 height 12
drag, startPoint x: 567, startPoint y: 54, endPoint x: 561, endPoint y: 77, distance: 23.5
click at [567, 54] on div "2025" at bounding box center [546, 54] width 56 height 12
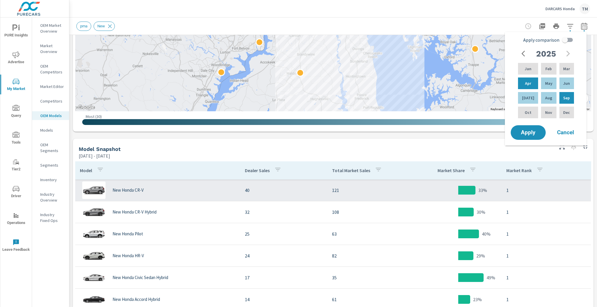
scroll to position [187, 0]
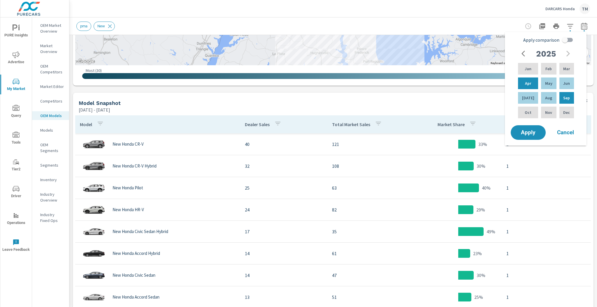
scroll to position [233, 0]
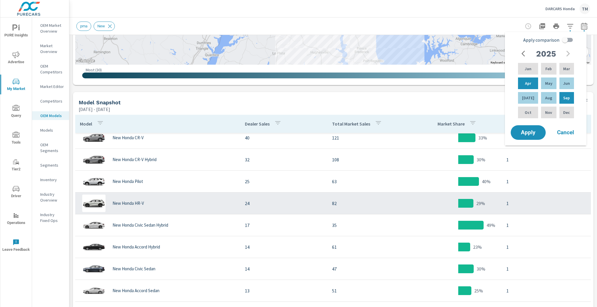
scroll to position [47, 0]
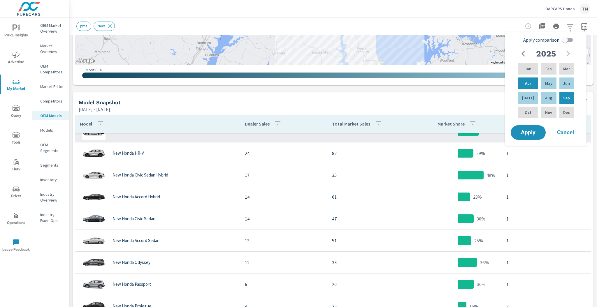
scroll to position [8, 0]
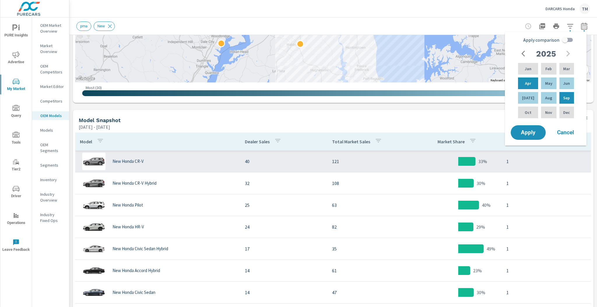
scroll to position [210, 0]
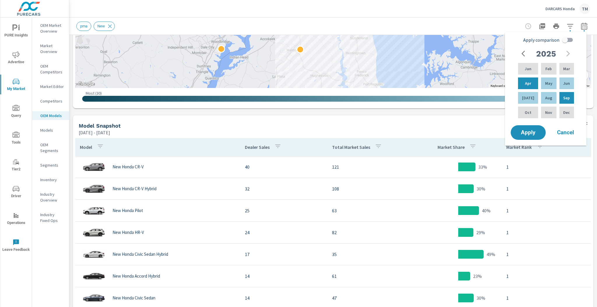
click at [364, 151] on div "Total Market Sales" at bounding box center [358, 147] width 52 height 13
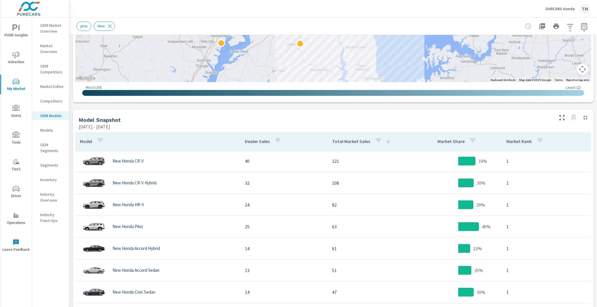
scroll to position [233, 0]
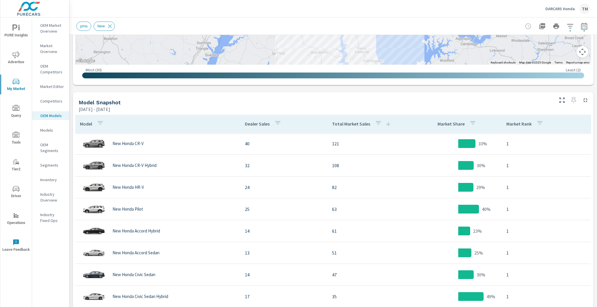
click at [567, 25] on icon "button" at bounding box center [570, 26] width 7 height 7
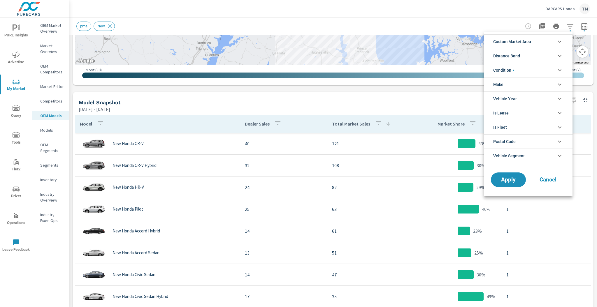
click at [354, 24] on div at bounding box center [298, 153] width 597 height 307
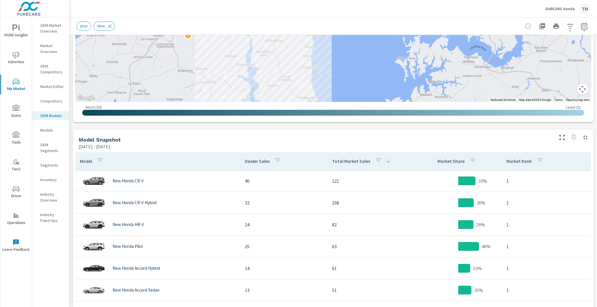
scroll to position [187, 0]
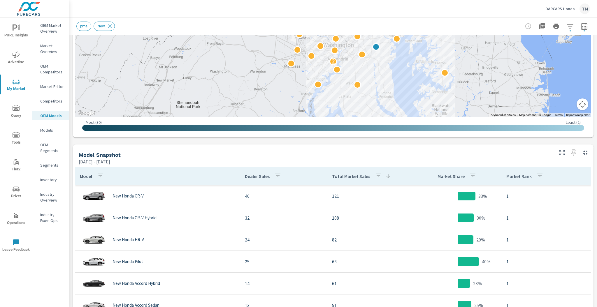
scroll to position [163, 0]
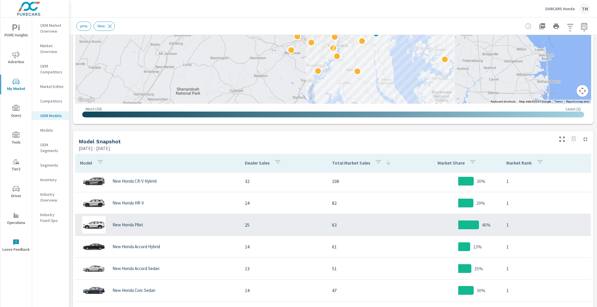
scroll to position [210, 0]
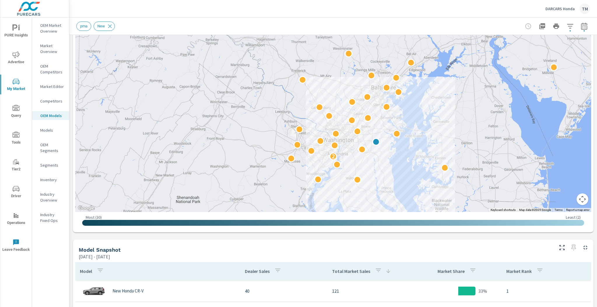
scroll to position [70, 0]
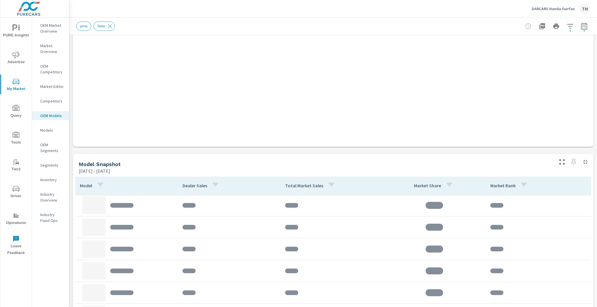
scroll to position [210, 0]
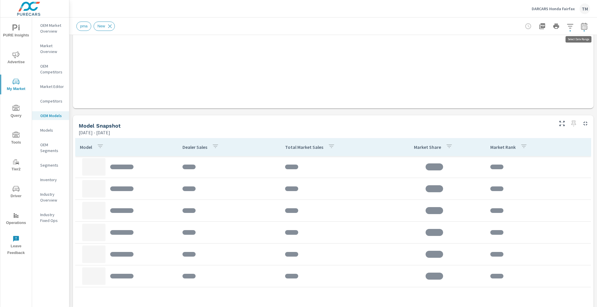
click at [582, 22] on button "button" at bounding box center [585, 26] width 12 height 12
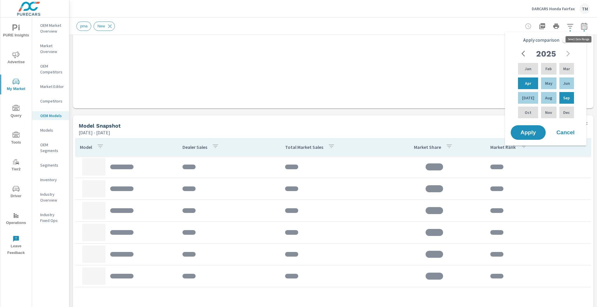
click at [585, 22] on button "button" at bounding box center [585, 26] width 12 height 12
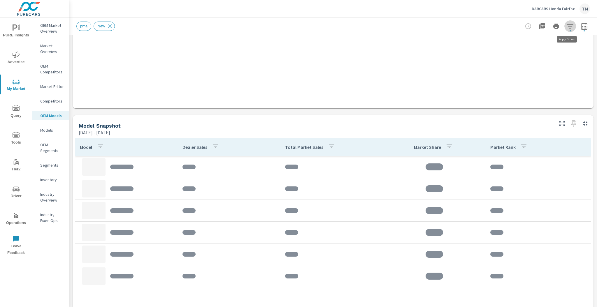
click at [567, 24] on icon "button" at bounding box center [570, 26] width 6 height 4
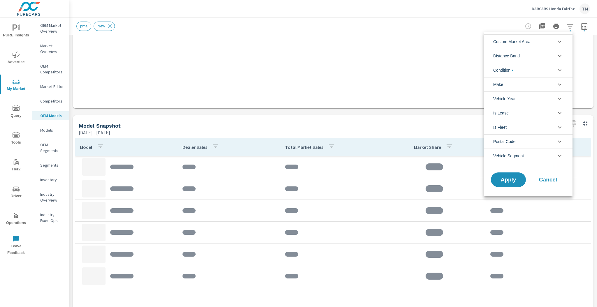
click at [289, 125] on div at bounding box center [298, 153] width 597 height 307
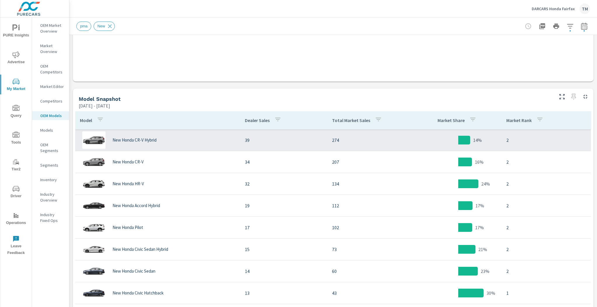
scroll to position [233, 0]
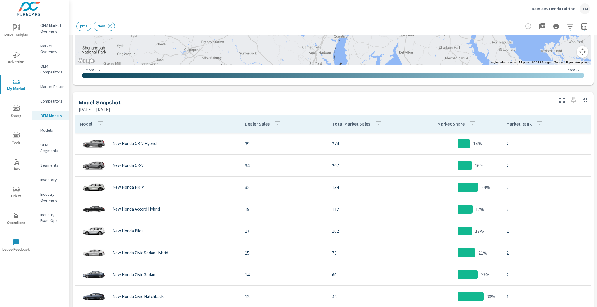
click at [353, 126] on p "Total Market Sales" at bounding box center [351, 124] width 38 height 6
drag, startPoint x: 371, startPoint y: 100, endPoint x: 368, endPoint y: 104, distance: 4.8
click at [368, 104] on div "Model Snapshot [DATE] - [DATE]" at bounding box center [314, 102] width 482 height 21
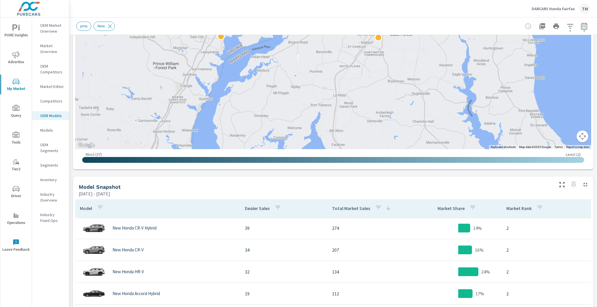
scroll to position [163, 0]
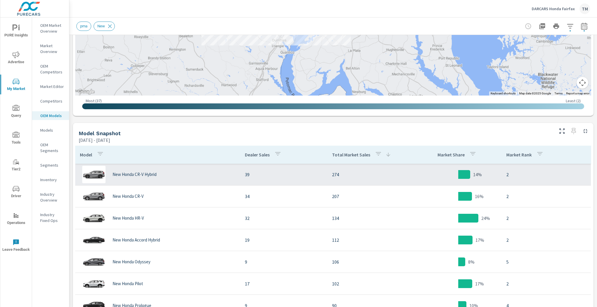
scroll to position [210, 0]
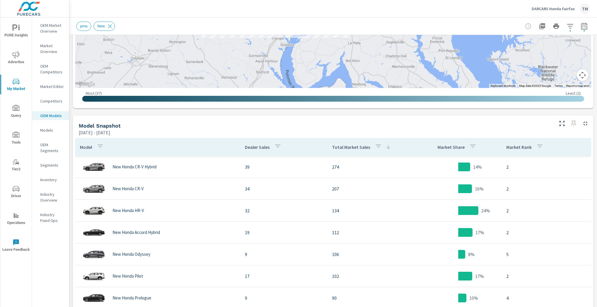
click at [579, 28] on button "button" at bounding box center [585, 26] width 12 height 12
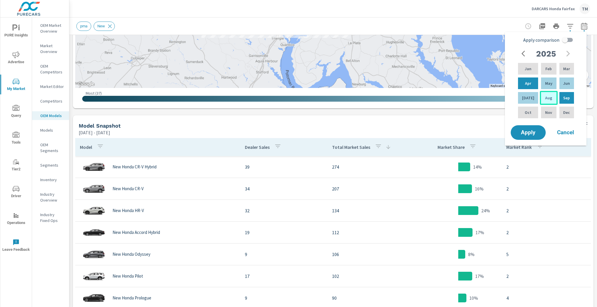
click at [545, 99] on p "Aug" at bounding box center [548, 98] width 7 height 6
click at [527, 82] on p "Apr" at bounding box center [528, 84] width 6 height 6
drag, startPoint x: 524, startPoint y: 133, endPoint x: 525, endPoint y: 135, distance: 3.0
click at [524, 133] on span "Apply" at bounding box center [529, 133] width 24 height 6
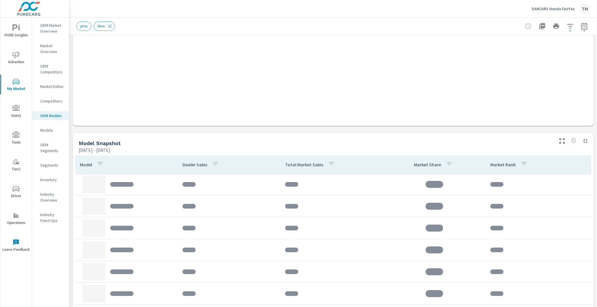
scroll to position [210, 0]
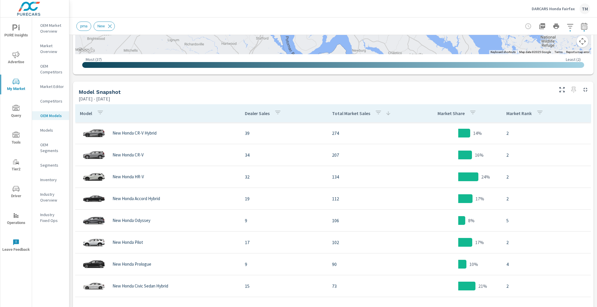
scroll to position [257, 0]
